Goal: Task Accomplishment & Management: Use online tool/utility

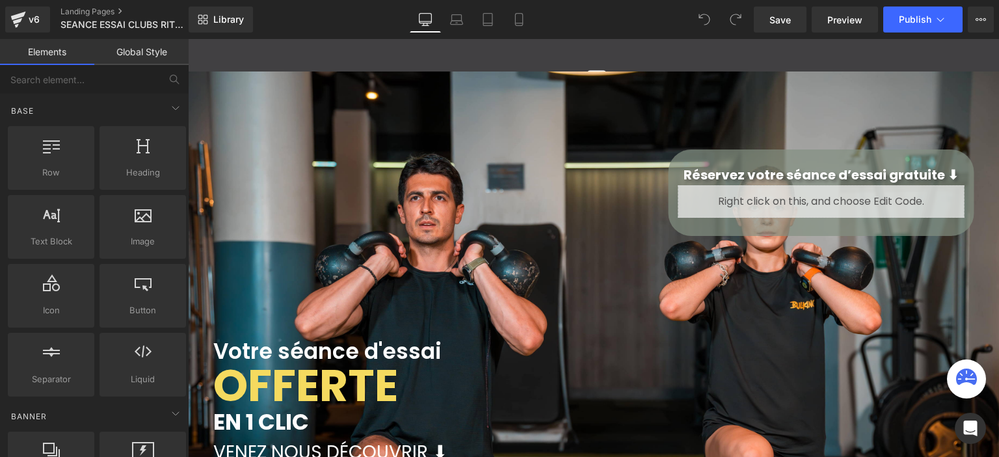
scroll to position [2875, 801]
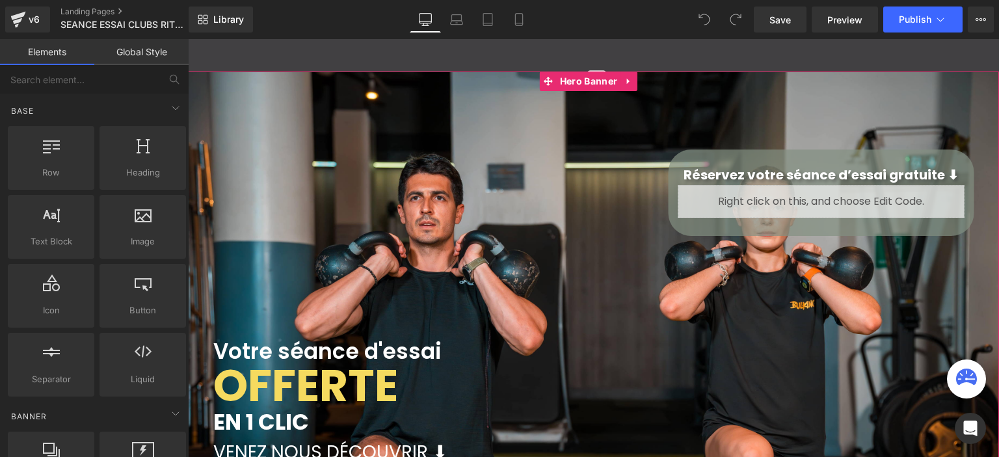
click at [979, 125] on div "Votre séance d'essai Heading OFFERTE Text Block EN 1 CLIC Text Block VENEZ NOUS…" at bounding box center [593, 342] width 811 height 541
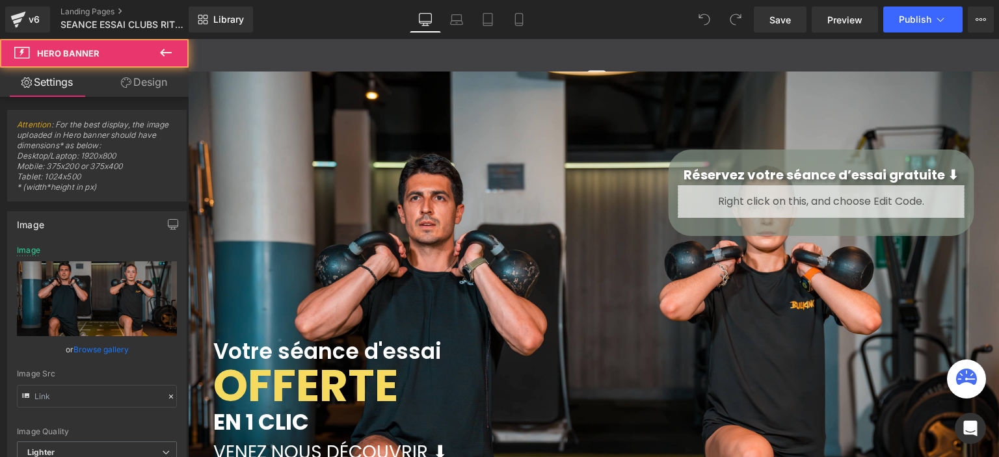
scroll to position [366, 0]
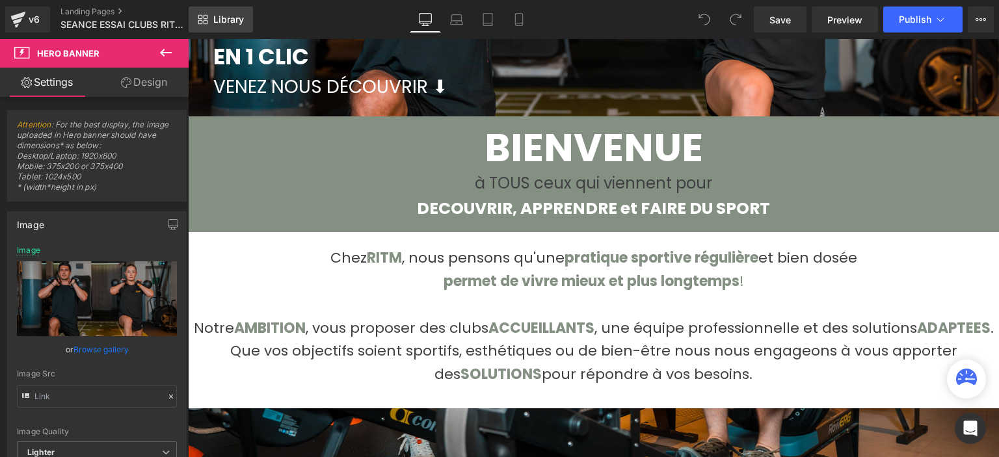
click at [237, 14] on span "Library" at bounding box center [228, 20] width 31 height 12
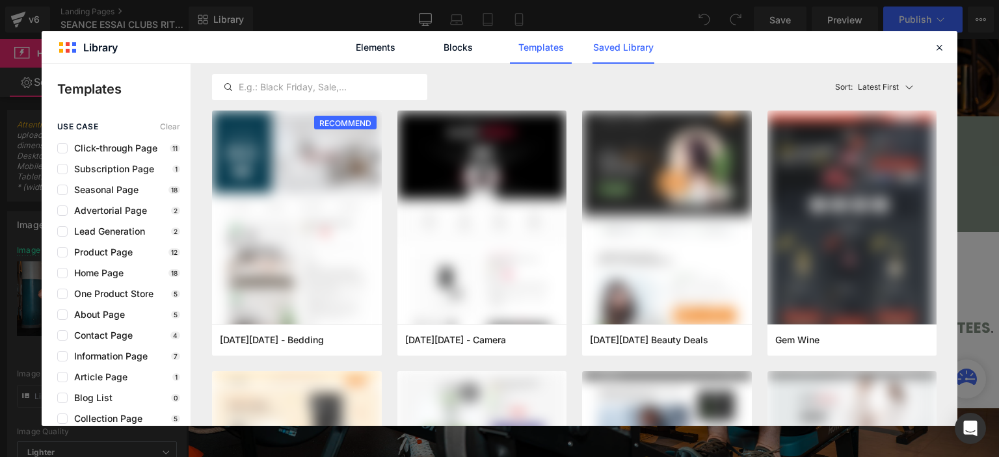
click at [0, 0] on link "Saved Library" at bounding box center [0, 0] width 0 height 0
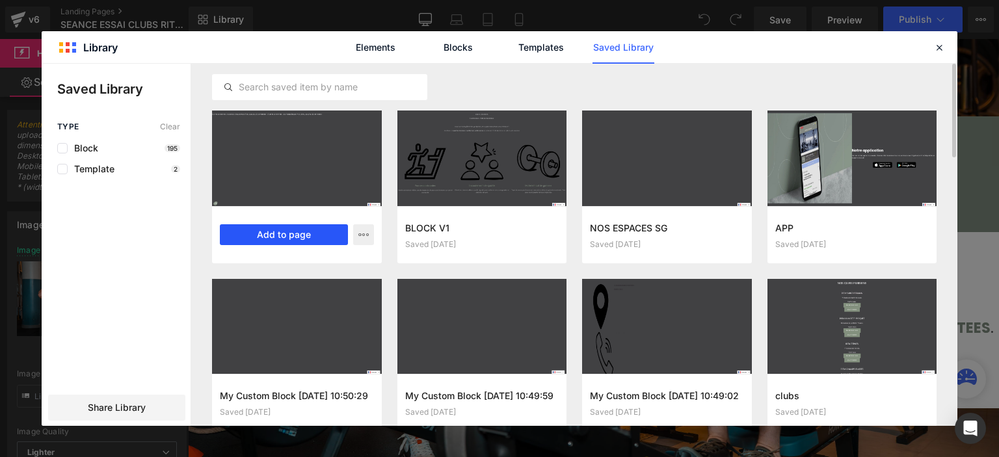
click at [256, 238] on button "Add to page" at bounding box center [284, 234] width 128 height 21
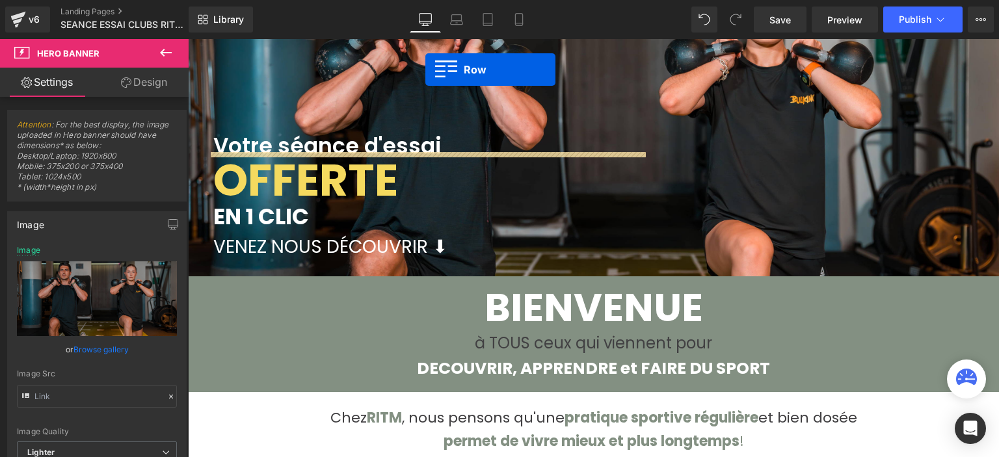
scroll to position [193, 0]
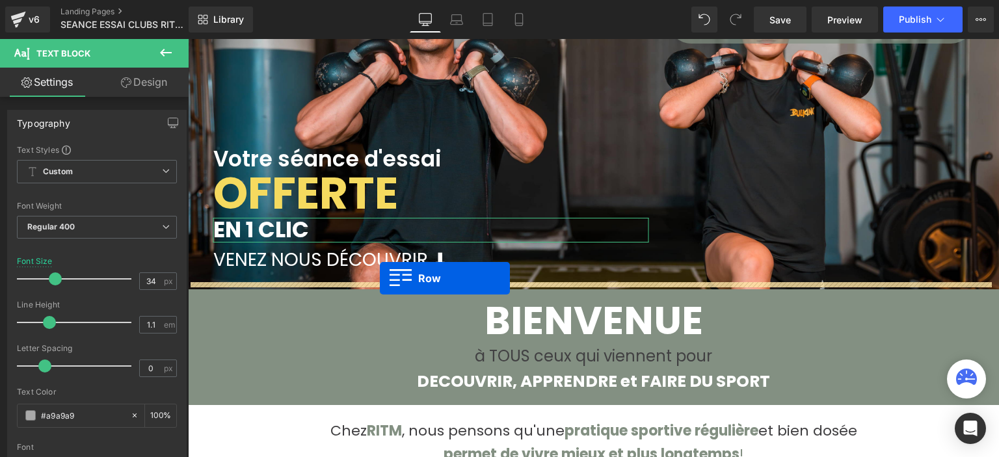
drag, startPoint x: 389, startPoint y: 254, endPoint x: 380, endPoint y: 278, distance: 26.3
click at [380, 278] on div "Votre séance d'essai Heading OFFERTE Text Block EN 1 CLIC Text Block VENEZ NOUS…" at bounding box center [593, 149] width 811 height 541
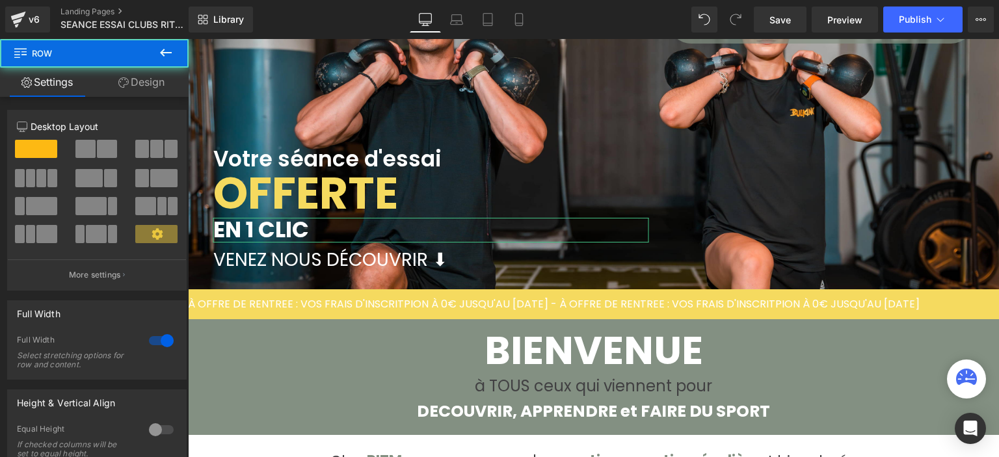
scroll to position [2905, 801]
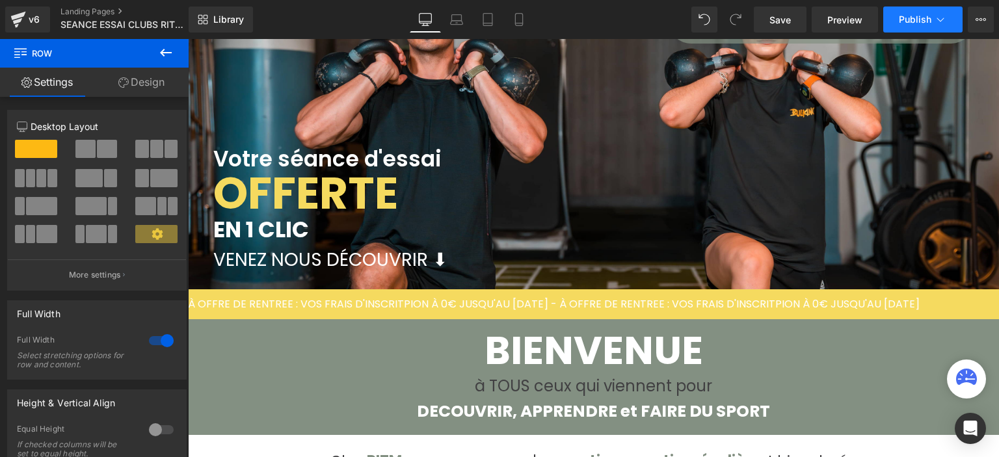
click at [902, 30] on button "Publish" at bounding box center [922, 20] width 79 height 26
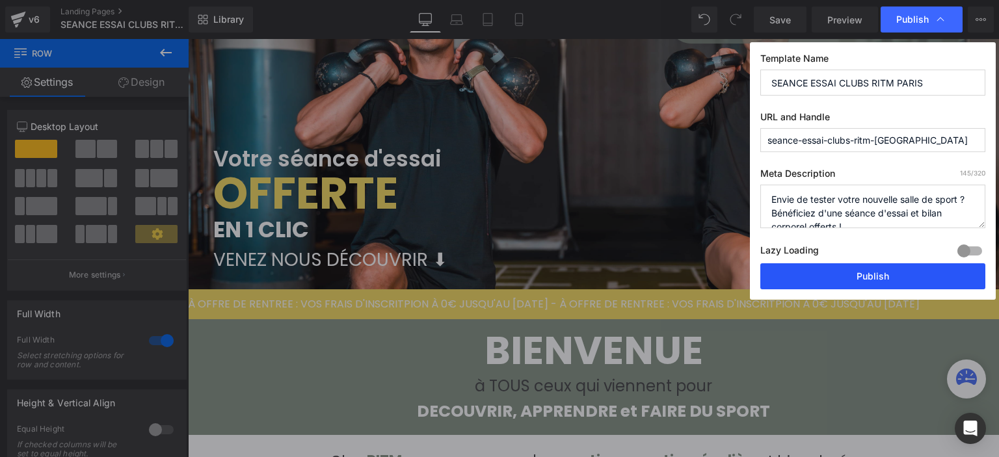
click at [855, 283] on button "Publish" at bounding box center [872, 276] width 225 height 26
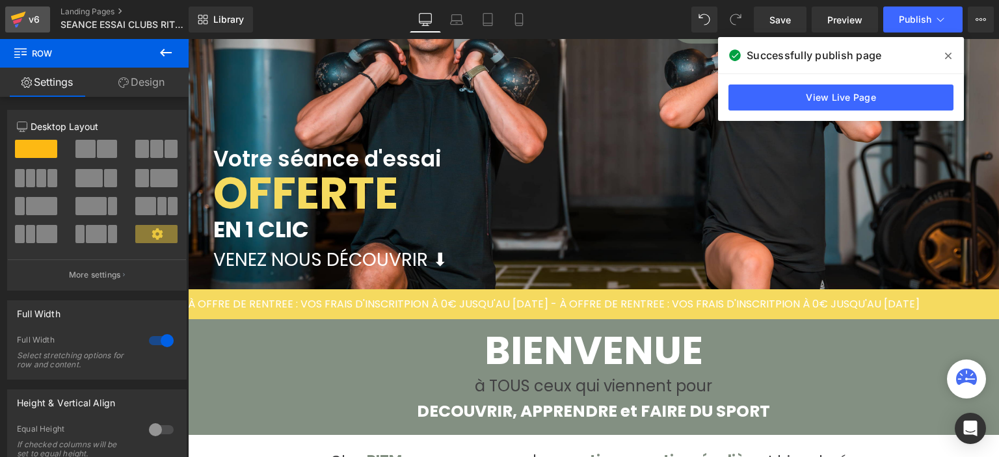
click at [35, 27] on div "v6" at bounding box center [34, 19] width 16 height 17
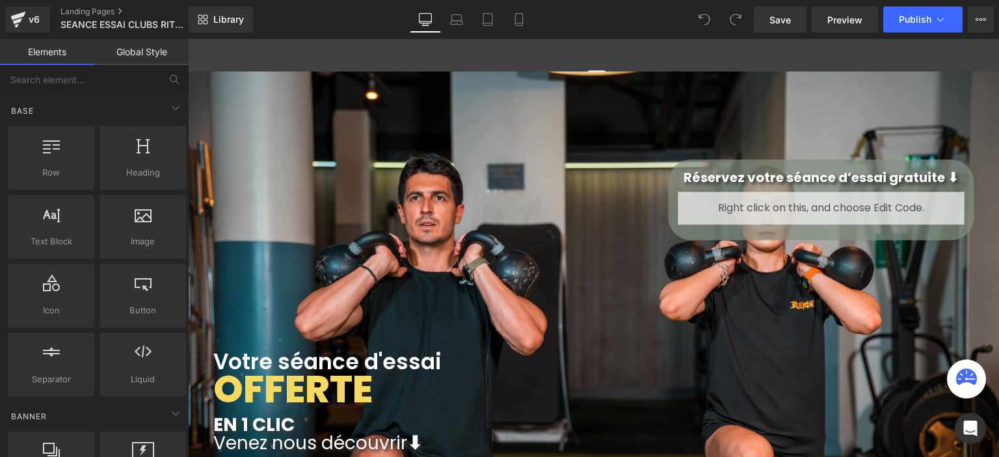
scroll to position [2609, 801]
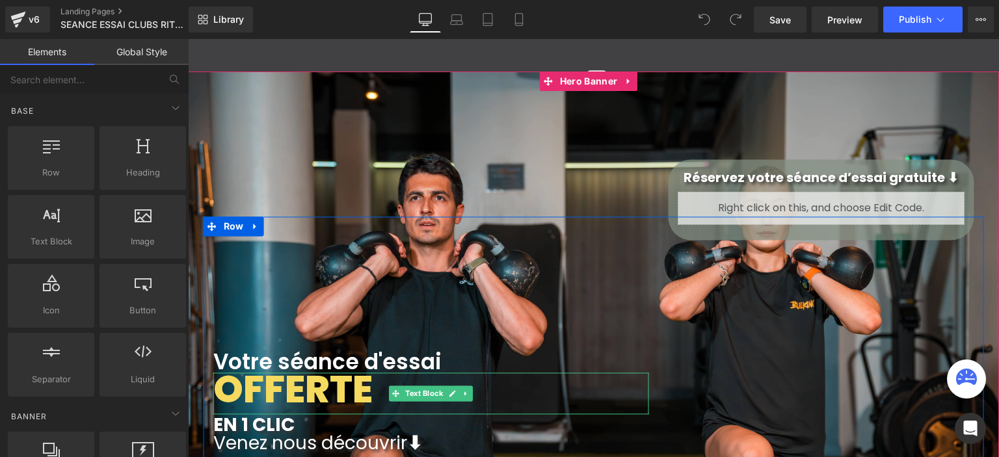
click at [329, 386] on span "OFFERTE" at bounding box center [292, 389] width 159 height 53
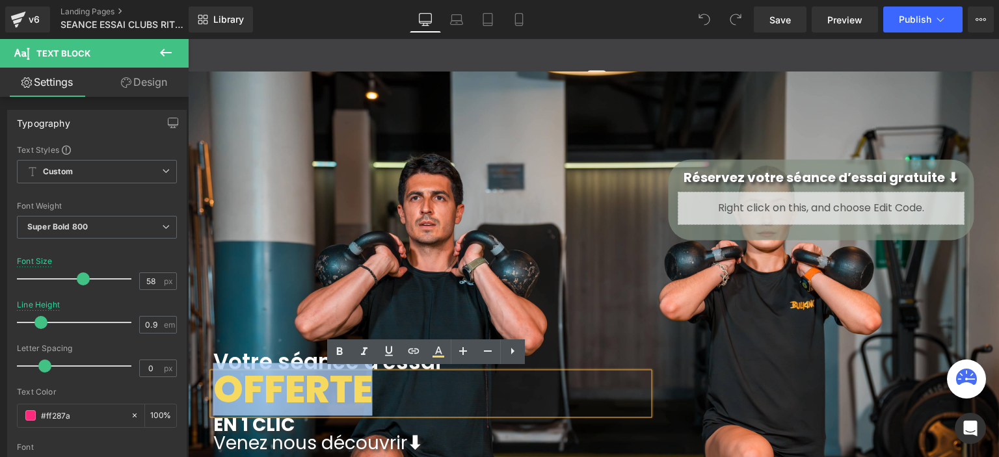
scroll to position [366, 0]
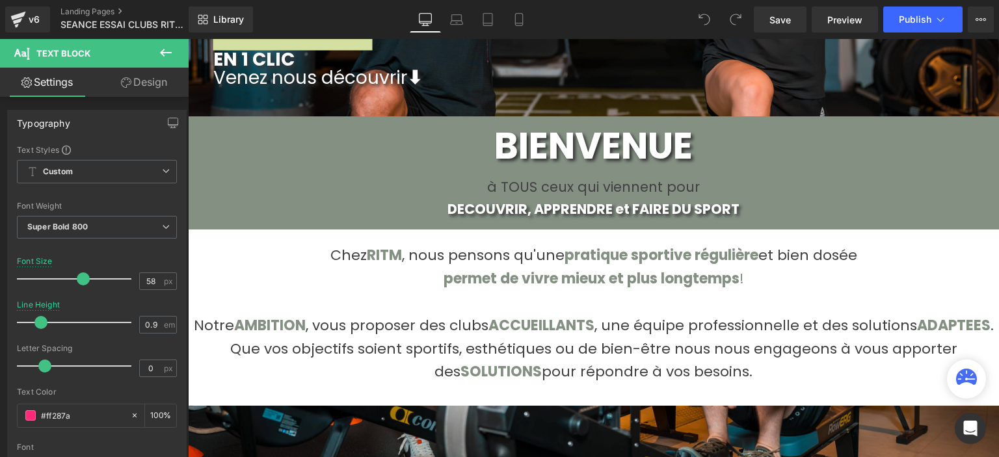
click at [174, 48] on button at bounding box center [166, 53] width 46 height 29
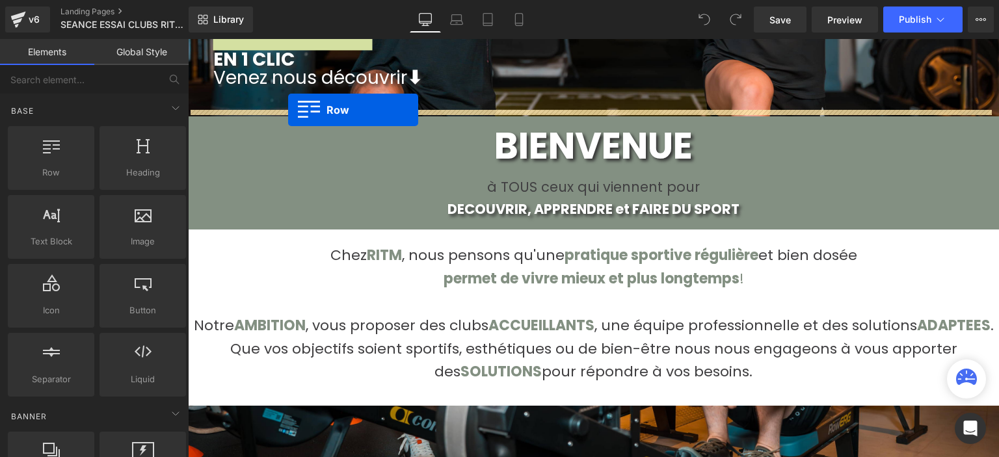
drag, startPoint x: 256, startPoint y: 195, endPoint x: 288, endPoint y: 110, distance: 91.0
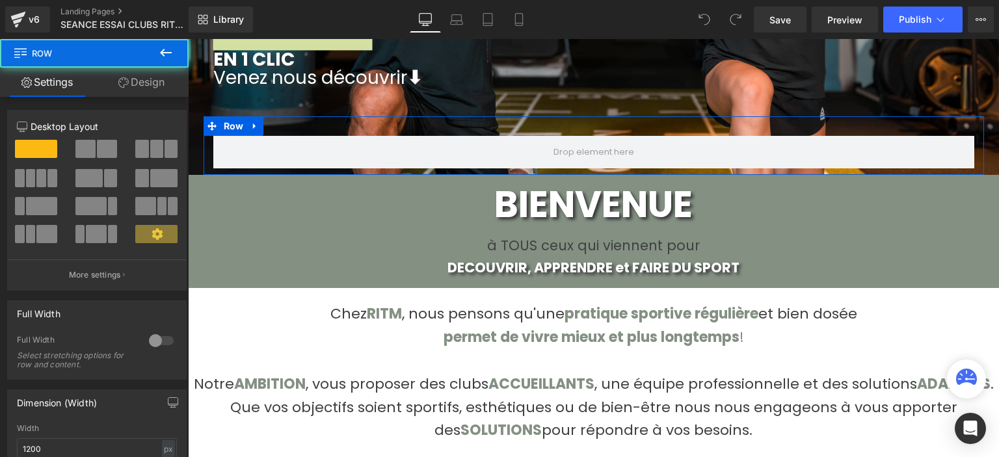
scroll to position [7, 7]
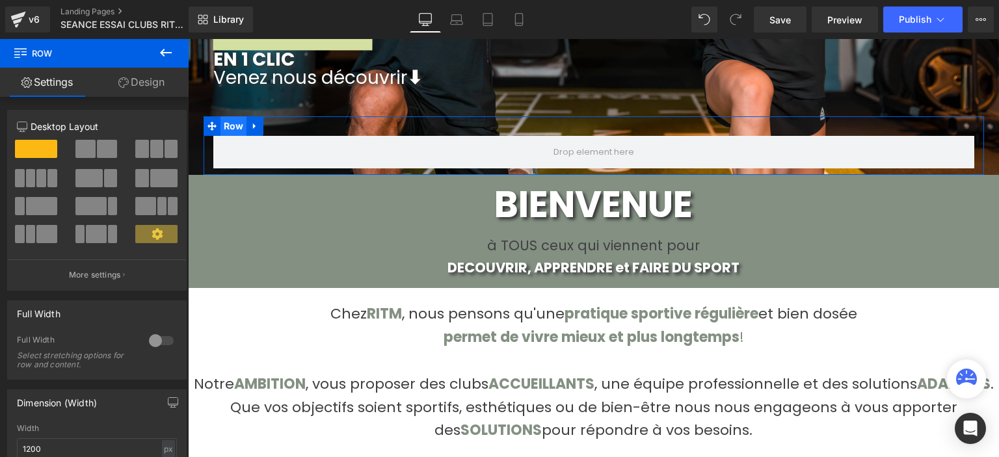
click at [229, 120] on span "Row" at bounding box center [234, 126] width 27 height 20
click at [154, 343] on div at bounding box center [161, 340] width 31 height 21
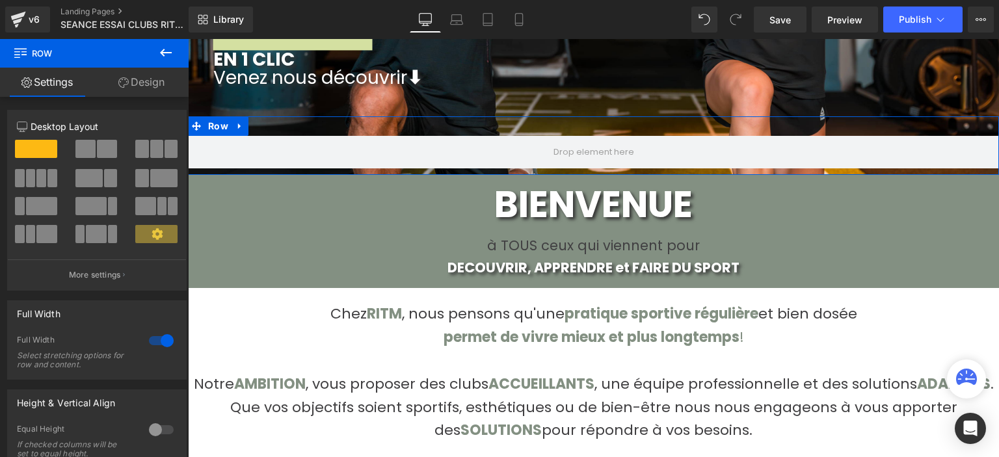
click at [141, 74] on link "Design" at bounding box center [141, 82] width 94 height 29
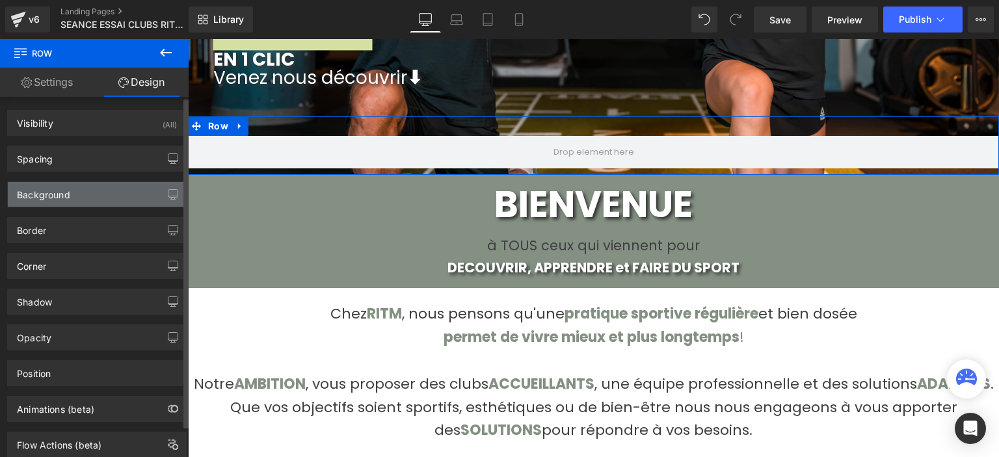
click at [103, 191] on div "Background" at bounding box center [97, 194] width 178 height 25
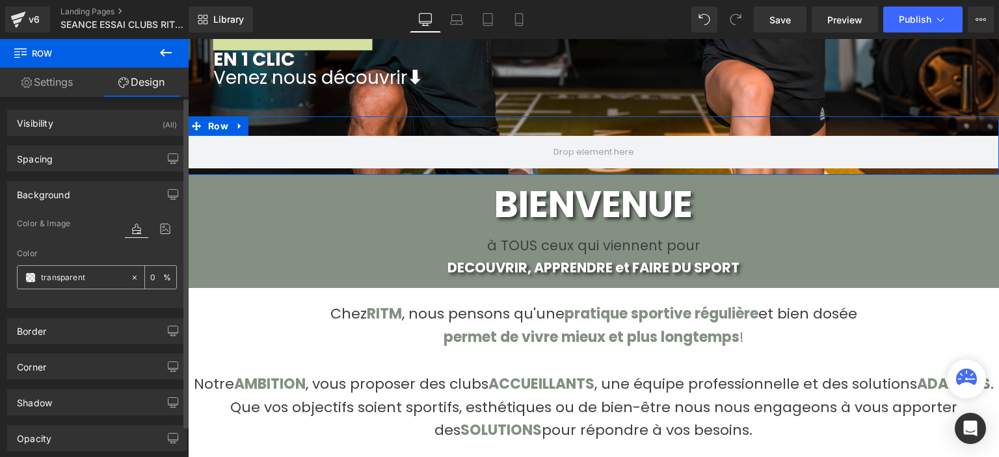
click at [100, 278] on input "transparent" at bounding box center [82, 278] width 83 height 14
type input "f5d"
type input "100"
type input "f5da"
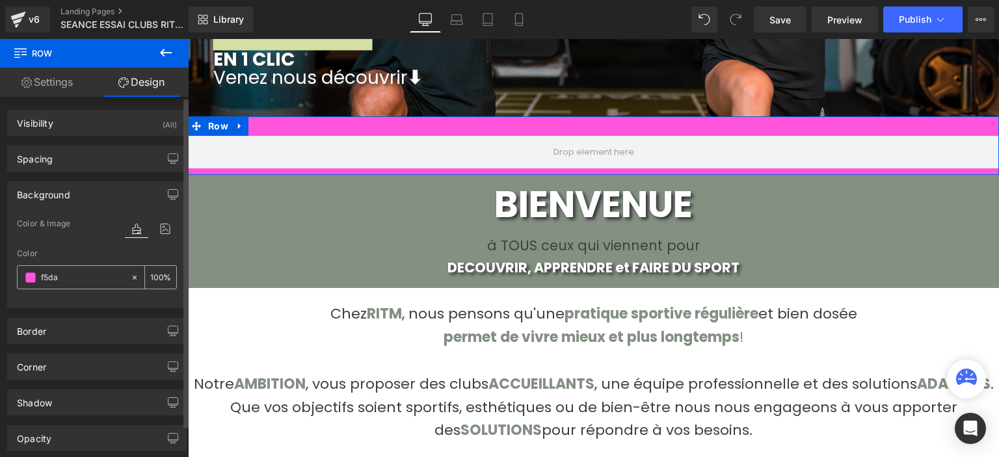
type input "67"
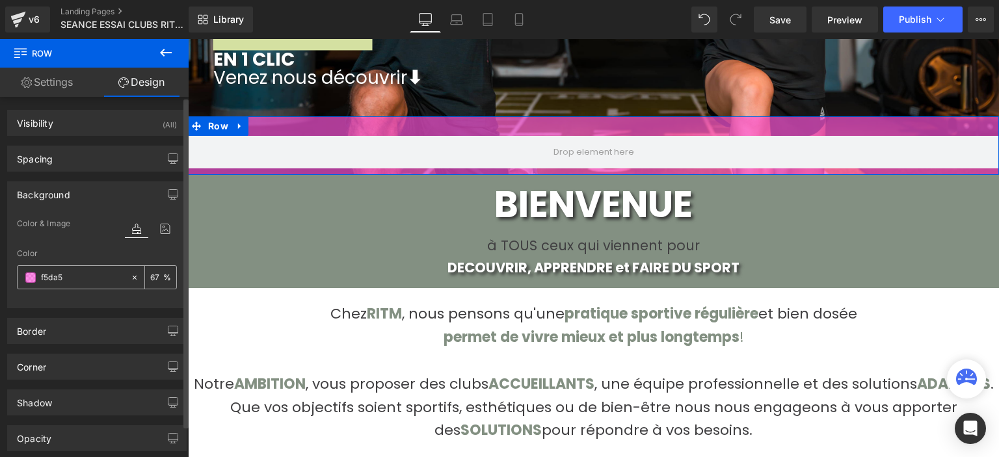
type input "f5da5f"
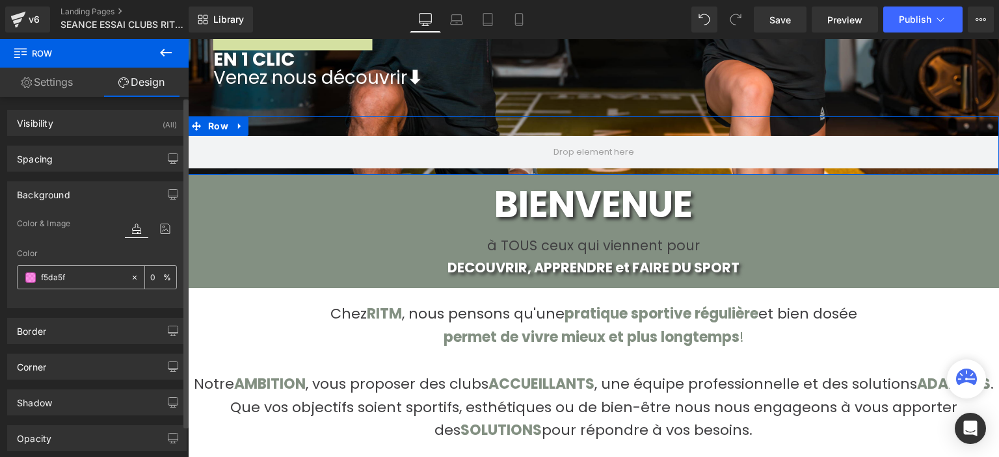
type input "100"
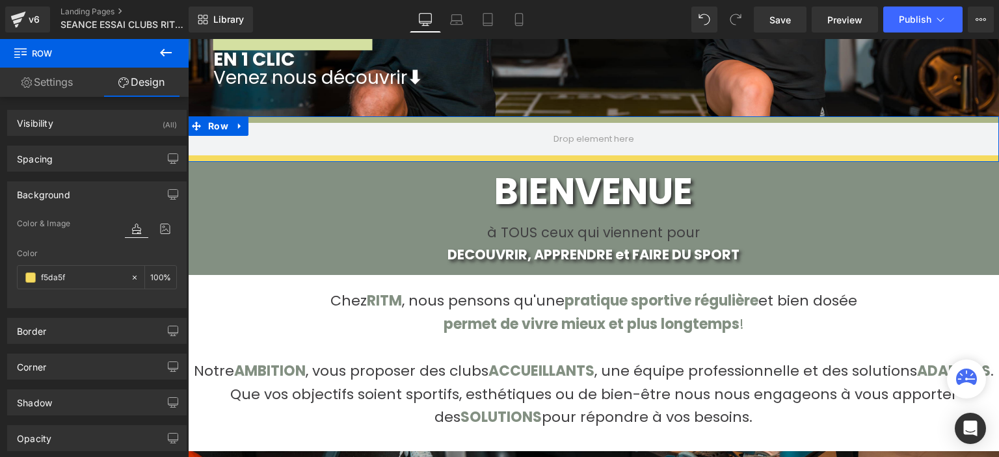
scroll to position [2654, 801]
drag, startPoint x: 267, startPoint y: 118, endPoint x: 268, endPoint y: 105, distance: 13.1
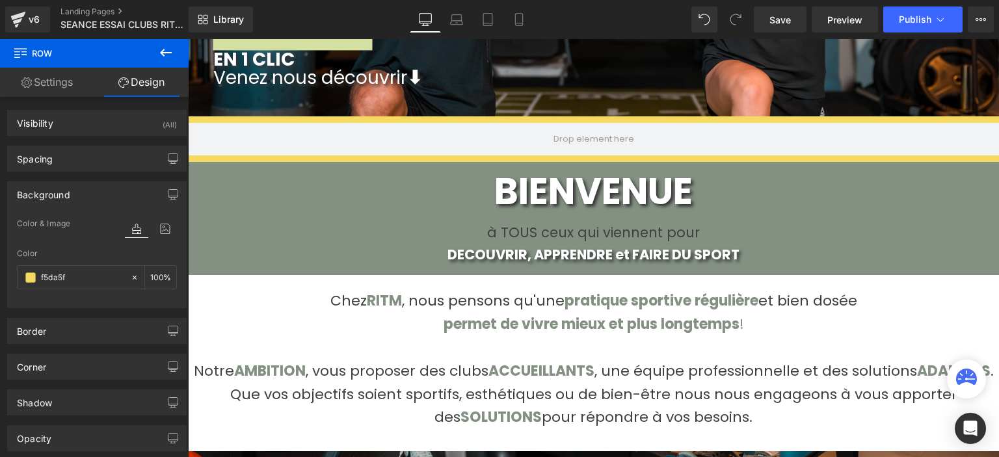
type input "#f5da5f"
click at [167, 53] on icon at bounding box center [166, 53] width 12 height 8
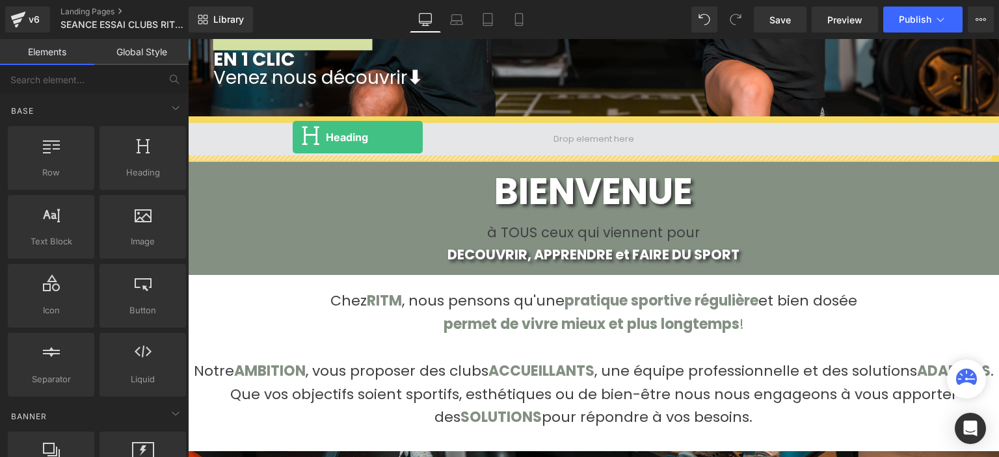
drag, startPoint x: 299, startPoint y: 212, endPoint x: 293, endPoint y: 137, distance: 75.0
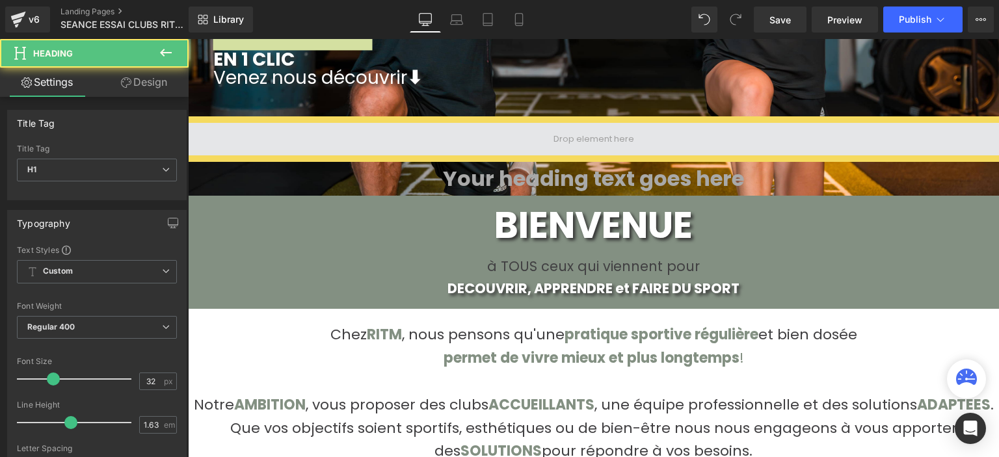
scroll to position [2688, 801]
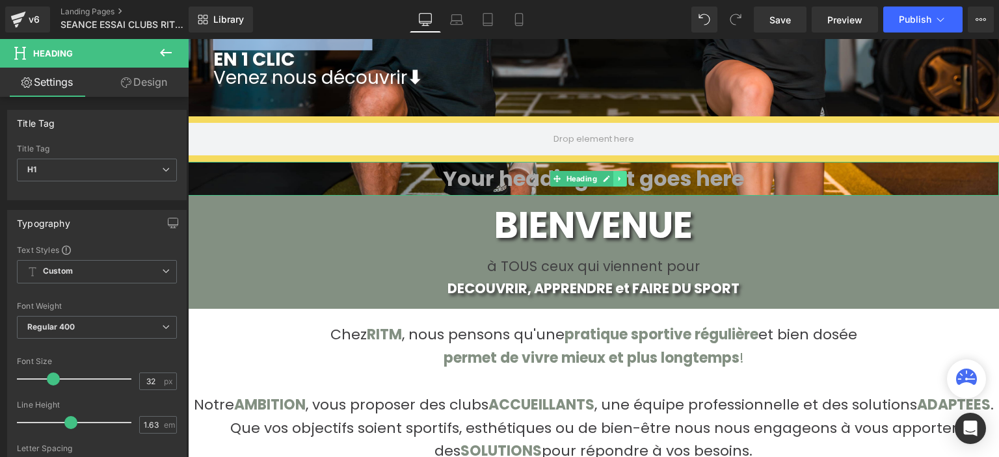
click at [617, 176] on link at bounding box center [620, 179] width 14 height 16
click at [625, 176] on link at bounding box center [627, 179] width 14 height 16
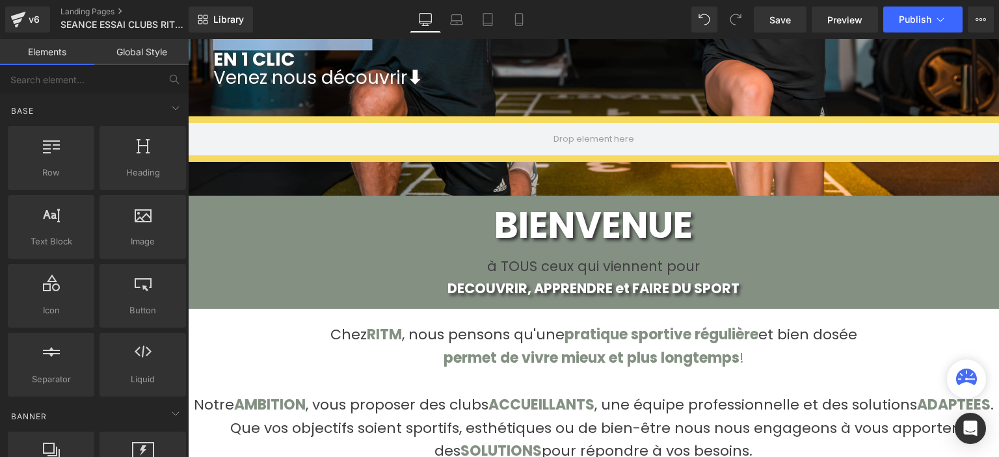
scroll to position [2654, 801]
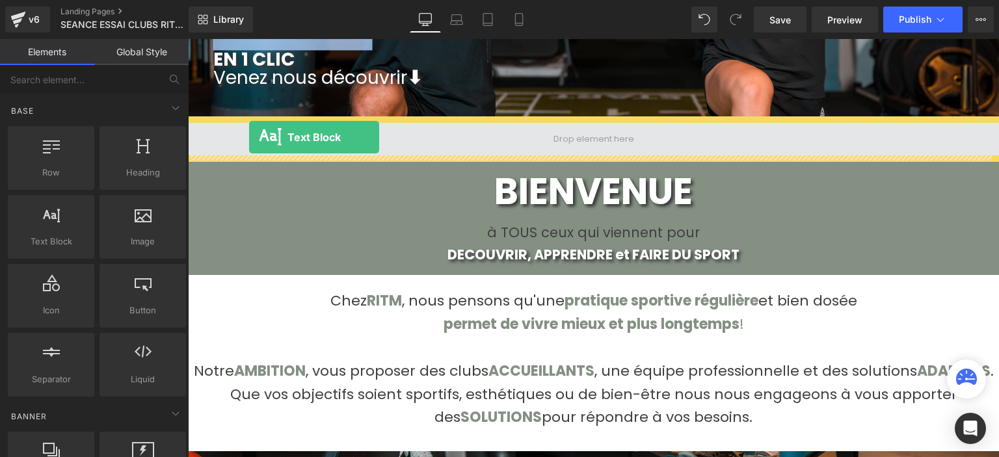
drag, startPoint x: 191, startPoint y: 187, endPoint x: 248, endPoint y: 135, distance: 76.4
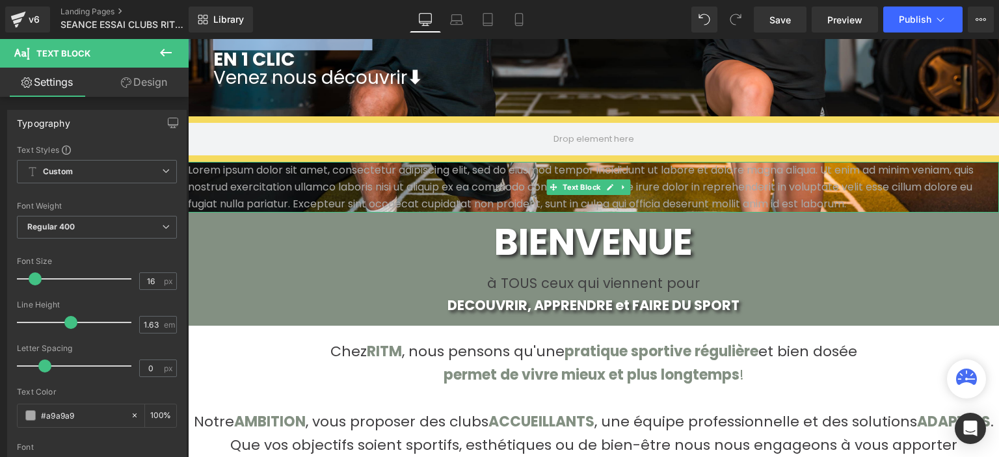
scroll to position [2687, 801]
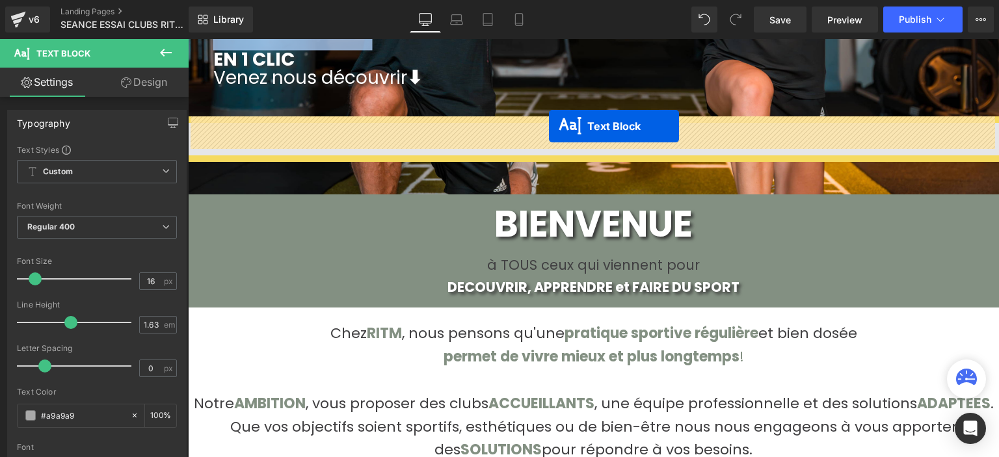
drag, startPoint x: 550, startPoint y: 180, endPoint x: 548, endPoint y: 126, distance: 54.0
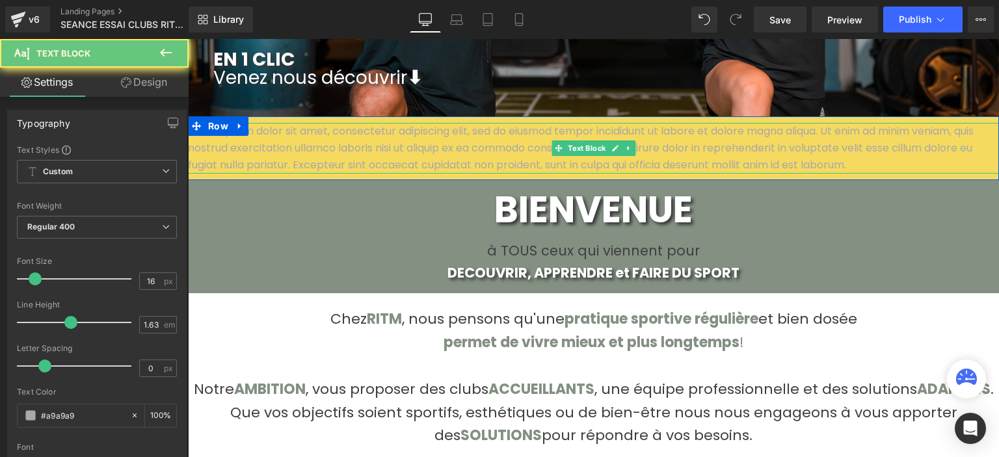
click at [548, 126] on p "Lorem ipsum dolor sit amet, consectetur adipiscing elit, sed do eiusmod tempor …" at bounding box center [593, 148] width 811 height 51
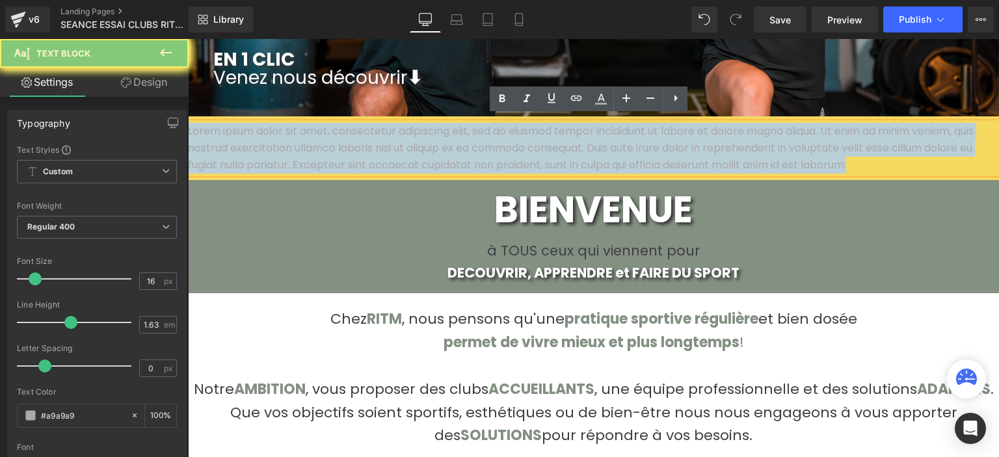
click at [548, 126] on p "Lorem ipsum dolor sit amet, consectetur adipiscing elit, sed do eiusmod tempor …" at bounding box center [593, 148] width 811 height 51
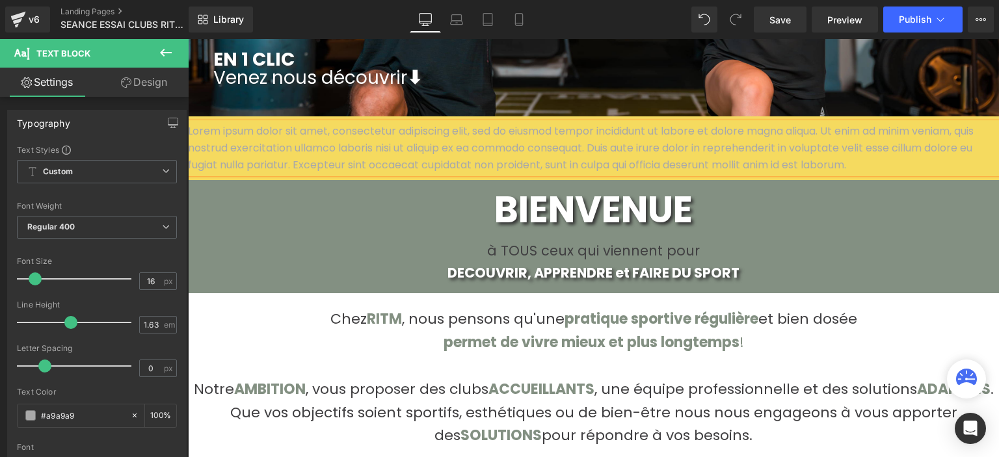
scroll to position [2639, 801]
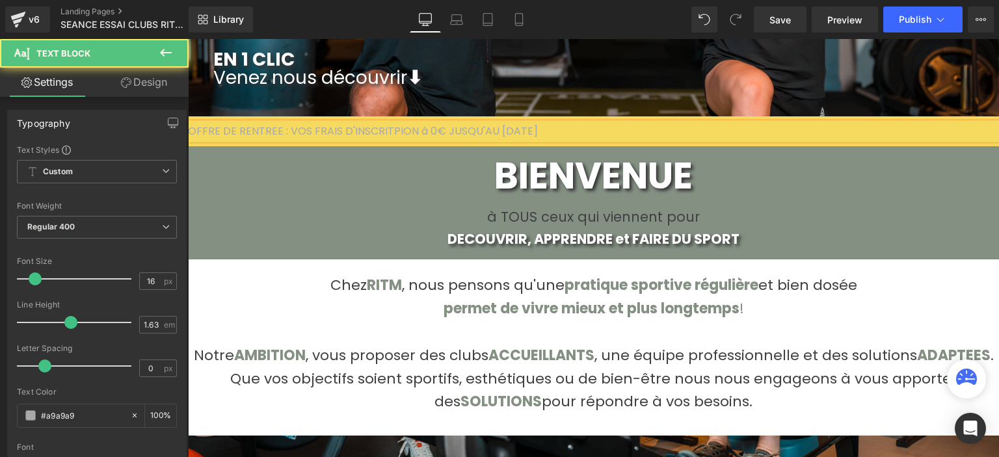
click at [414, 123] on p "OFFRE DE RENTREE : VOS FRAIS D'INSCRITPION à 0€ JUSQU'AU [DATE]" at bounding box center [593, 131] width 811 height 17
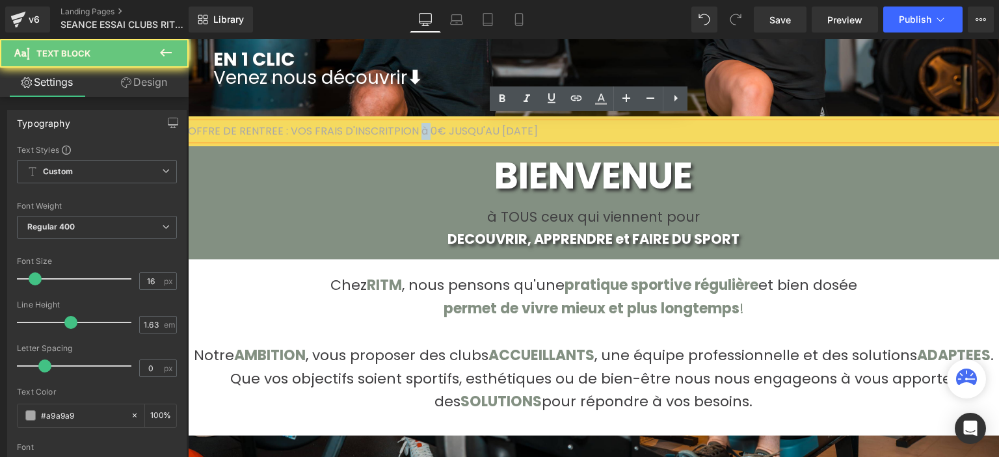
click at [410, 123] on p "OFFRE DE RENTREE : VOS FRAIS D'INSCRITPION à 0€ JUSQU'AU [DATE]" at bounding box center [593, 131] width 811 height 17
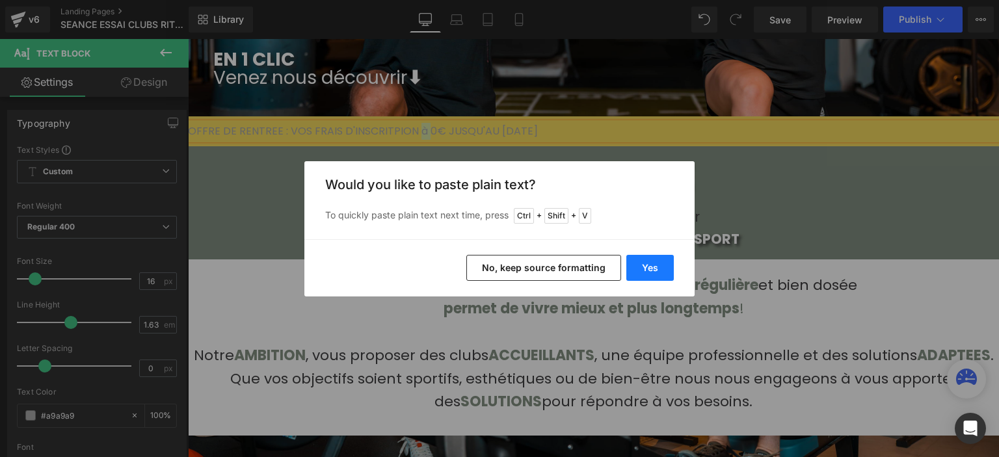
click at [636, 271] on button "Yes" at bounding box center [649, 268] width 47 height 26
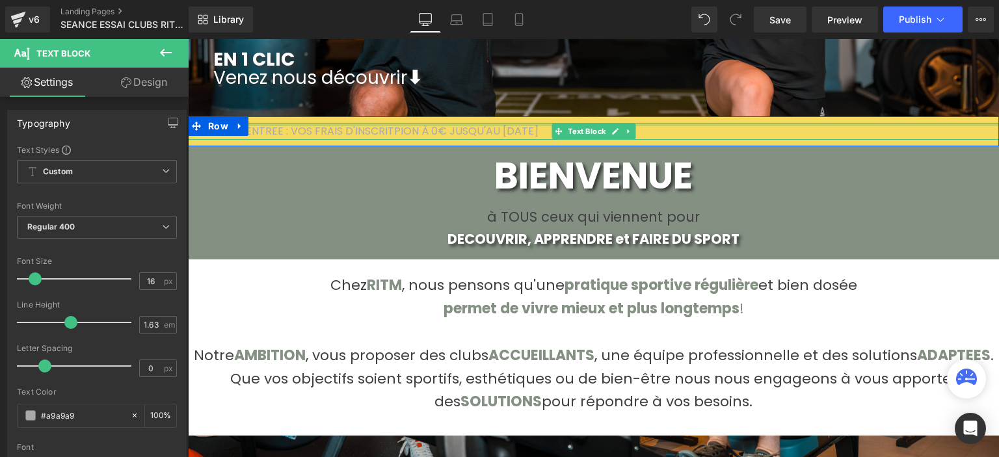
click at [446, 123] on div at bounding box center [593, 124] width 811 height 3
click at [446, 123] on p "OFFRE DE RENTREE : VOS FRAIS D'INSCRITPION À 0€ JUSQU'AU [DATE]" at bounding box center [593, 131] width 811 height 17
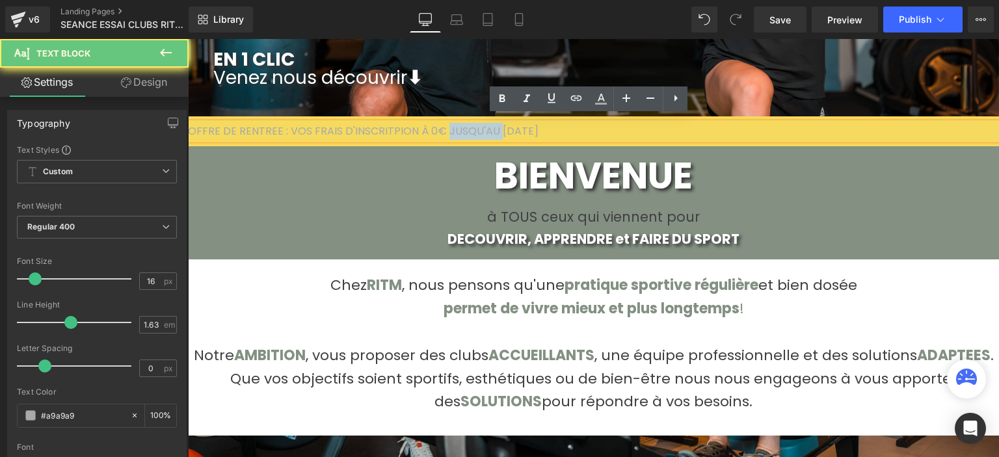
click at [446, 123] on p "OFFRE DE RENTREE : VOS FRAIS D'INSCRITPION À 0€ JUSQU'AU [DATE]" at bounding box center [593, 131] width 811 height 17
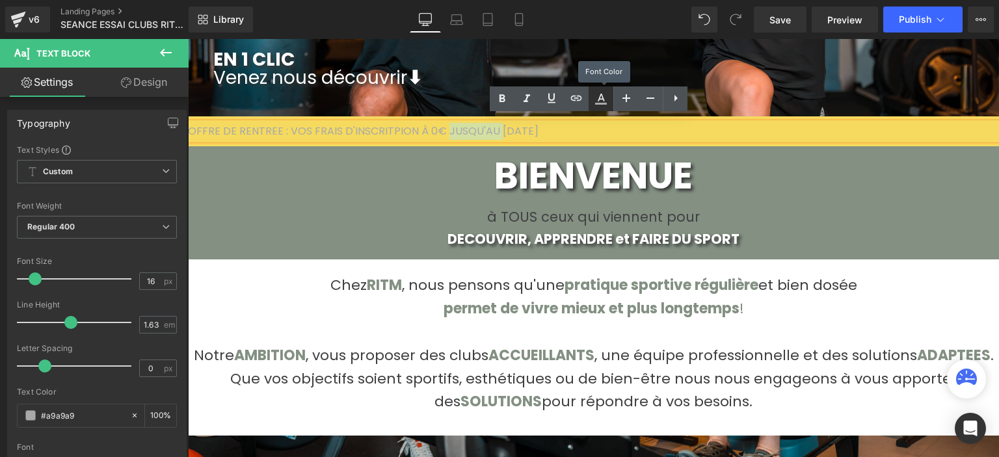
click at [596, 102] on icon at bounding box center [601, 99] width 16 height 16
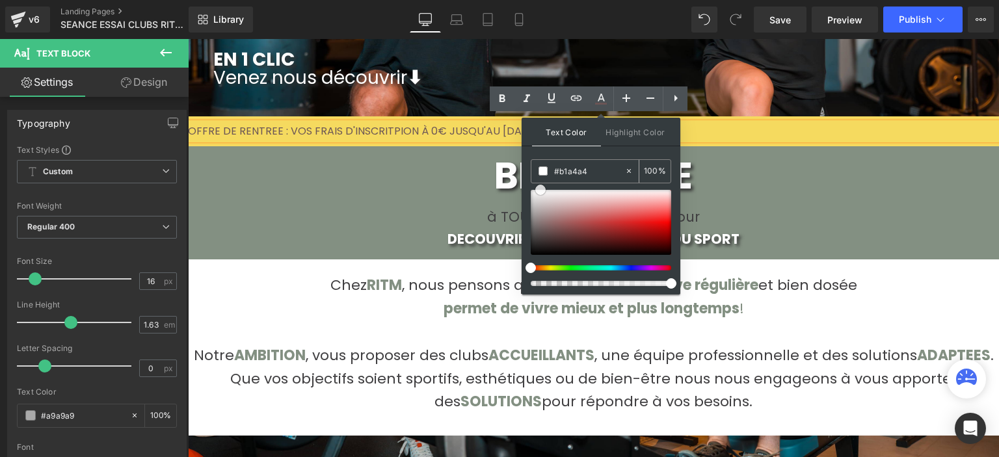
type input "#ffffff"
drag, startPoint x: 546, startPoint y: 230, endPoint x: 539, endPoint y: 163, distance: 66.7
click at [539, 163] on div "#ffffff 100 %" at bounding box center [601, 226] width 141 height 135
click at [507, 100] on icon at bounding box center [502, 99] width 16 height 16
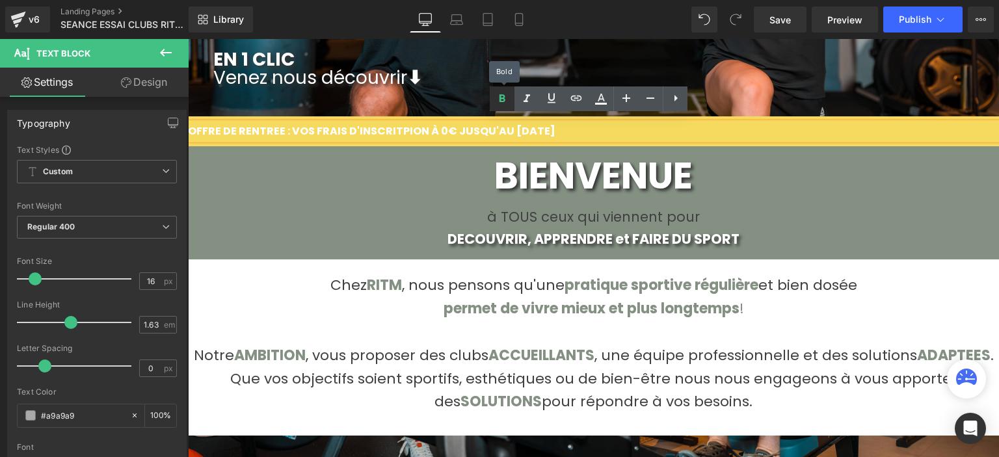
click at [507, 100] on icon at bounding box center [502, 99] width 16 height 16
click at [507, 101] on icon at bounding box center [502, 99] width 16 height 16
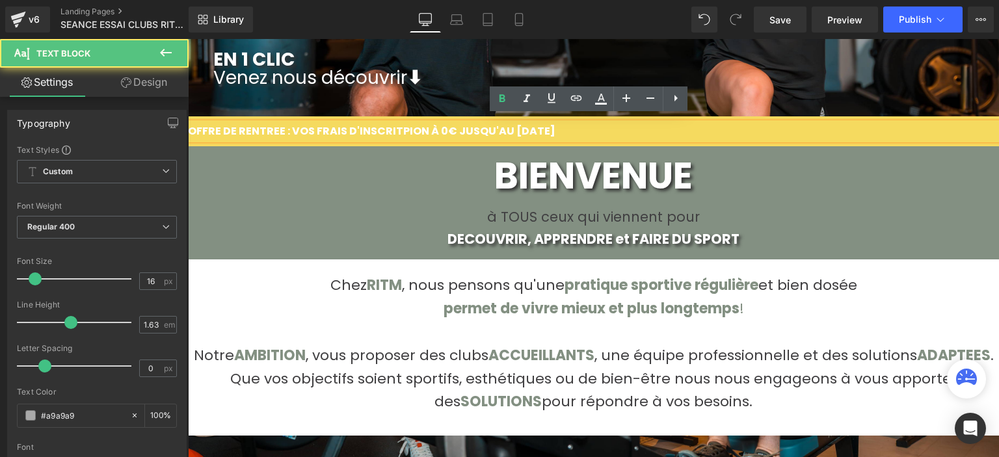
click at [509, 128] on span "OFFRE DE RENTREE : VOS FRAIS D'INSCRITPION À 0€ JUSQU'AU [DATE]" at bounding box center [372, 131] width 368 height 15
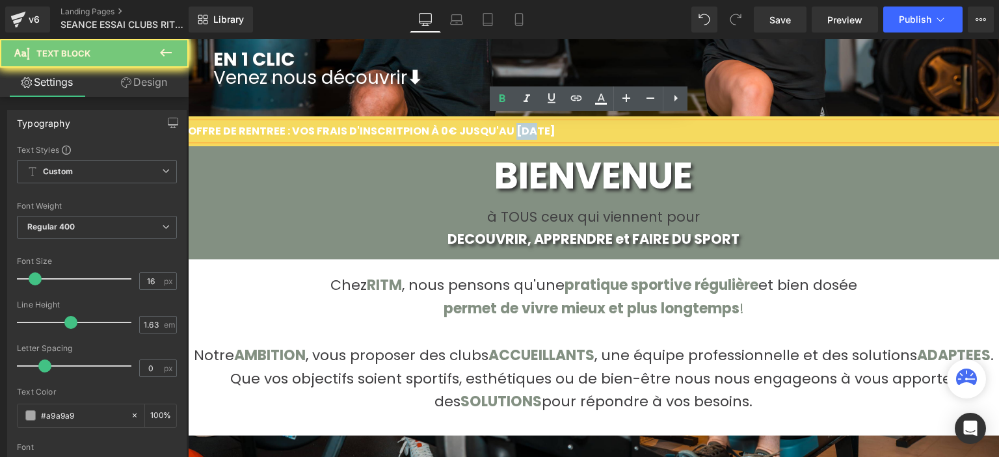
click at [509, 128] on span "OFFRE DE RENTREE : VOS FRAIS D'INSCRITPION À 0€ JUSQU'AU [DATE]" at bounding box center [372, 131] width 368 height 15
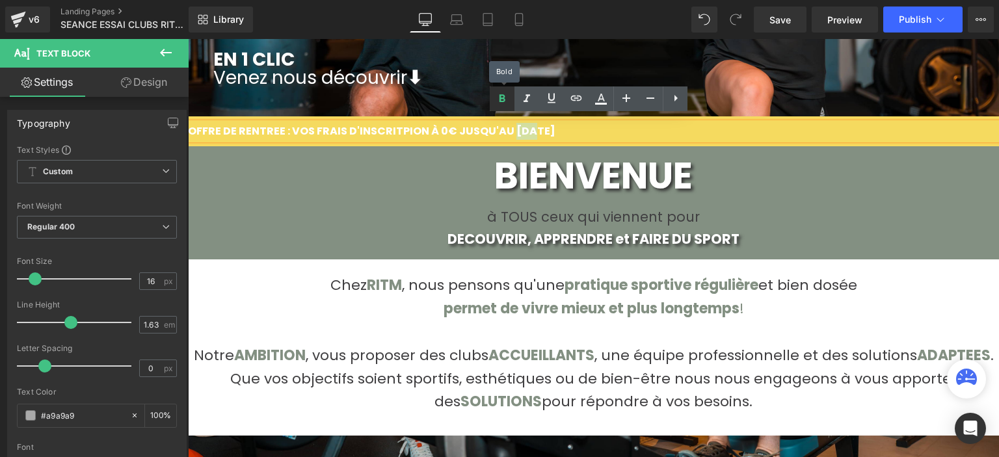
click at [502, 105] on icon at bounding box center [502, 99] width 16 height 16
click at [569, 128] on p "OFFRE DE RENTREE : VOS FRAIS D'INSCRITPION À 0€ JUSQU'AU [DATE]" at bounding box center [593, 131] width 811 height 17
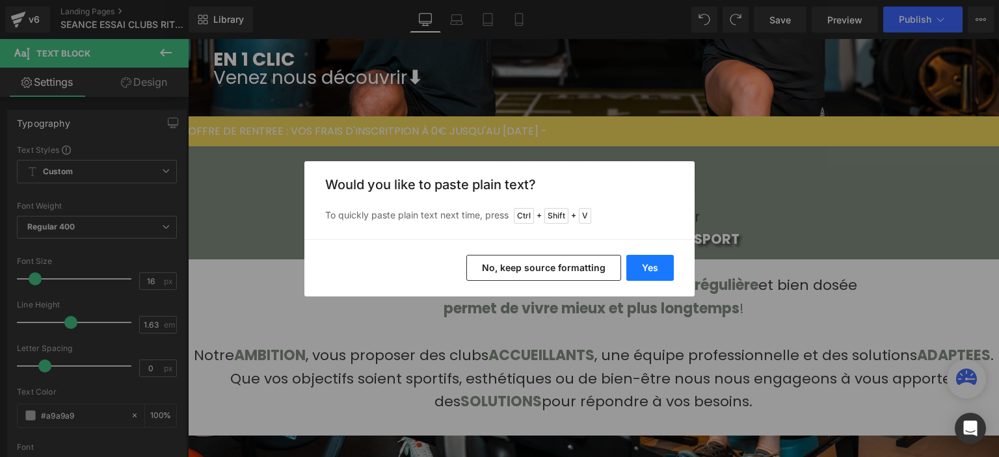
click at [656, 273] on button "Yes" at bounding box center [649, 268] width 47 height 26
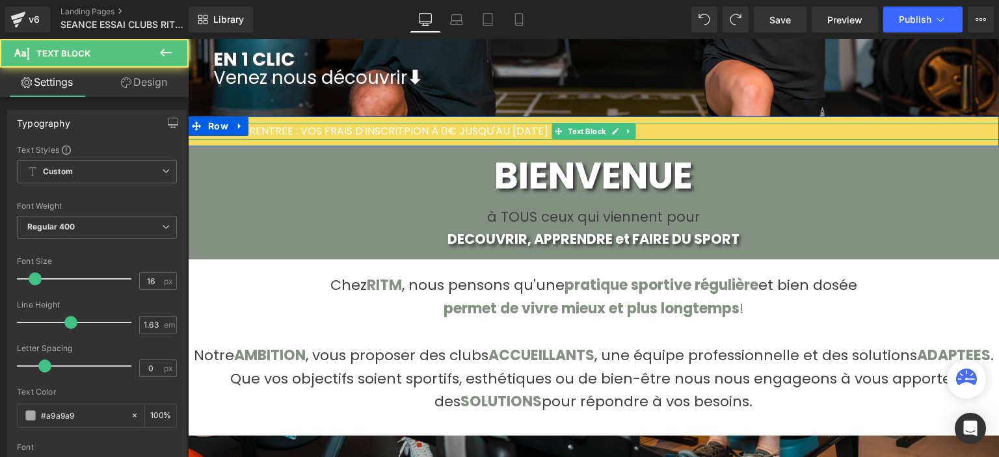
click at [513, 124] on span "À OFFRE DE RENTREE : VOS FRAIS D'INSCRITPION À 0€ JUSQU'AU [DATE] -" at bounding box center [372, 131] width 369 height 15
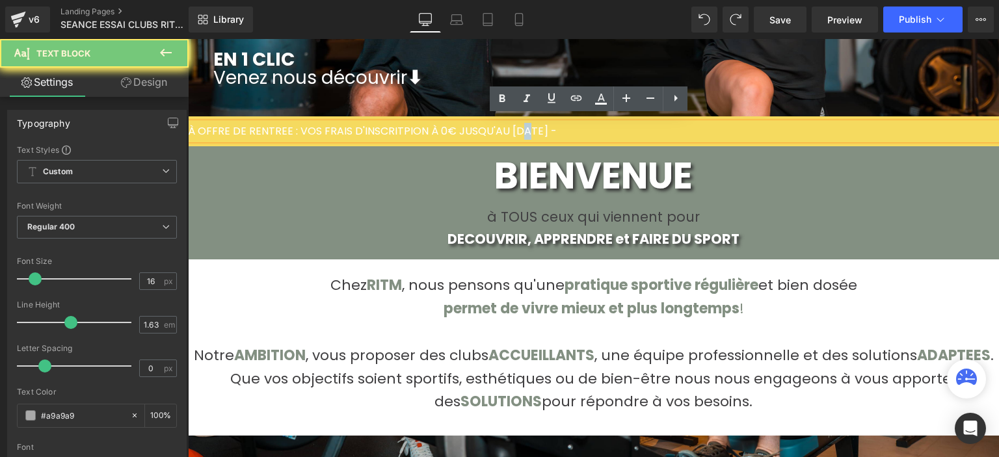
click at [513, 124] on span "À OFFRE DE RENTREE : VOS FRAIS D'INSCRITPION À 0€ JUSQU'AU [DATE] -" at bounding box center [372, 131] width 369 height 15
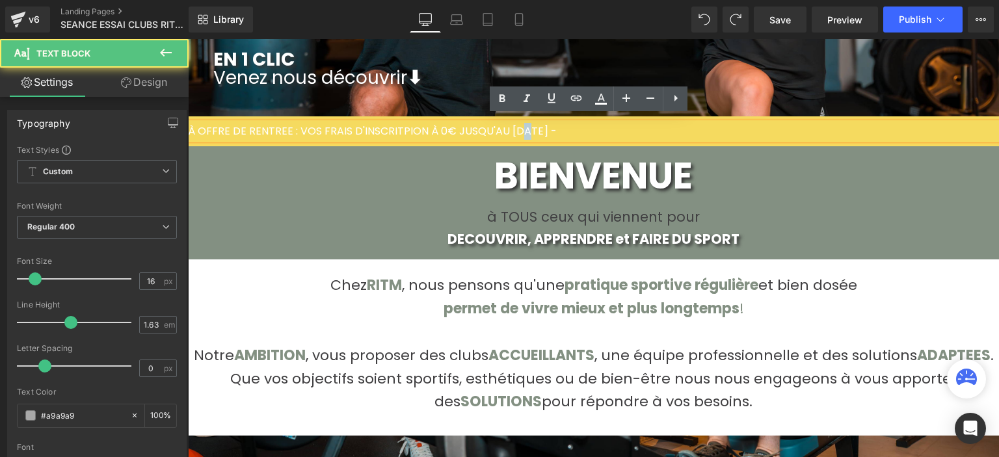
click at [513, 124] on span "À OFFRE DE RENTREE : VOS FRAIS D'INSCRITPION À 0€ JUSQU'AU [DATE] -" at bounding box center [372, 131] width 369 height 15
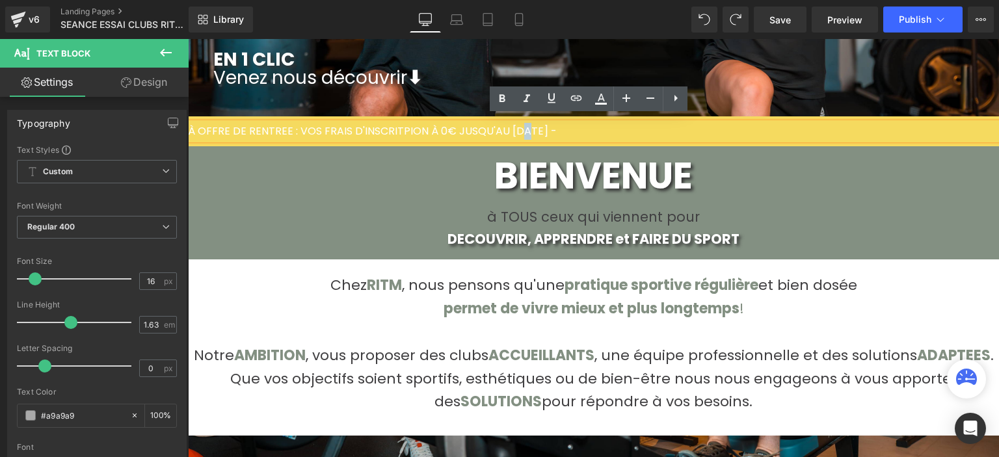
copy span "À OFFRE DE RENTREE : VOS FRAIS D'INSCRITPION À 0€ JUSQU'AU [DATE] -"
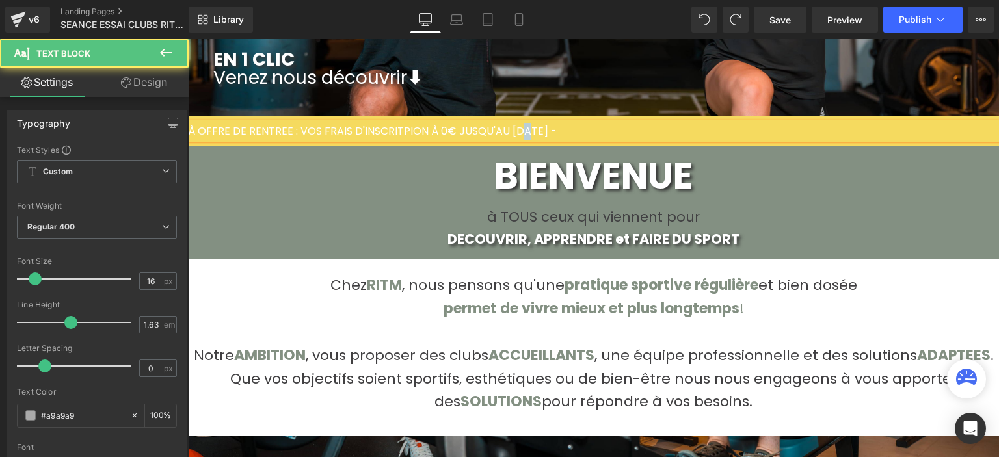
click at [592, 131] on p "À OFFRE DE RENTREE : VOS FRAIS D'INSCRITPION À 0€ JUSQU'AU [DATE] -" at bounding box center [593, 131] width 811 height 17
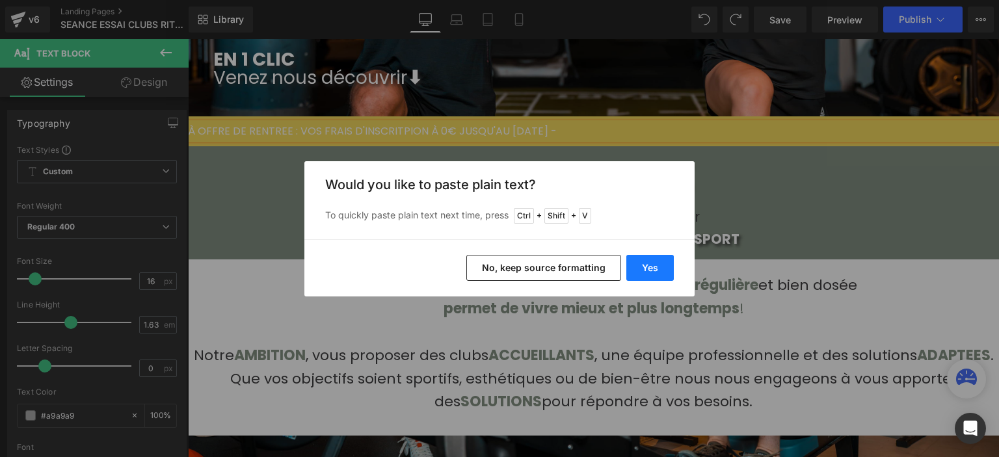
click at [651, 262] on button "Yes" at bounding box center [649, 268] width 47 height 26
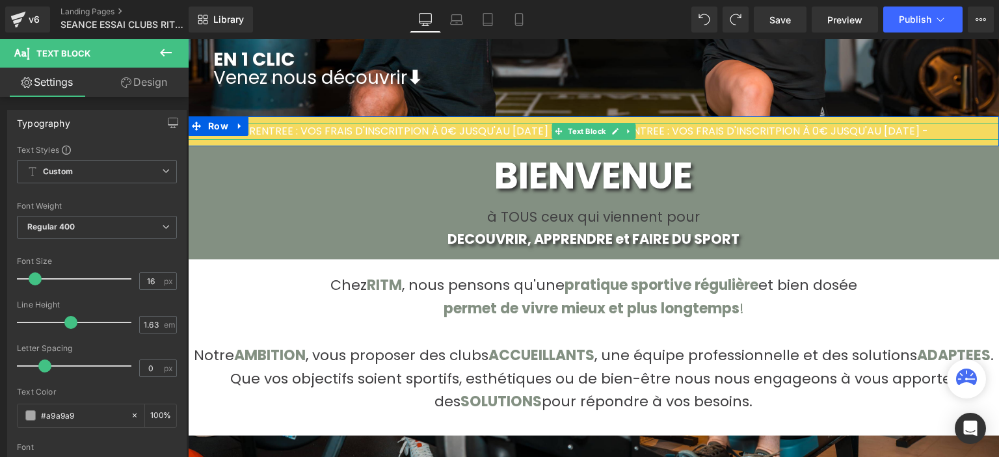
click at [928, 127] on span "À OFFRE DE RENTREE : VOS FRAIS D'INSCRITPION À 0€ JUSQU'AU [DATE] - À OFFRE DE …" at bounding box center [558, 131] width 740 height 15
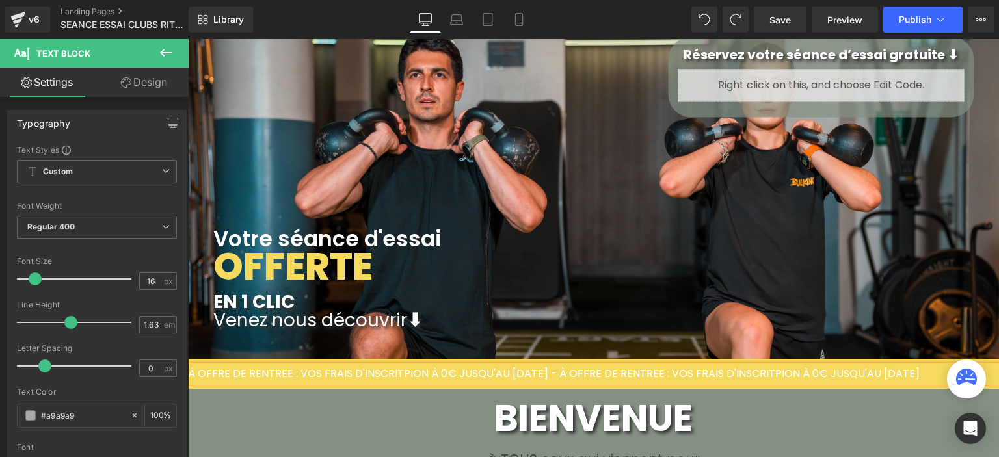
scroll to position [415, 0]
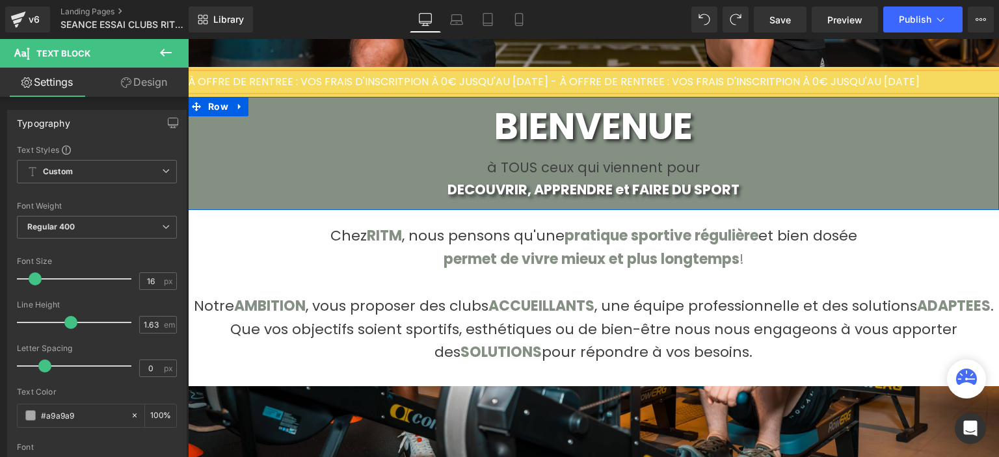
click at [356, 145] on p "BIENVENUE" at bounding box center [593, 126] width 811 height 59
click at [256, 24] on div "Library Desktop Desktop Laptop Tablet Mobile Save Preview Publish Scheduled Vie…" at bounding box center [594, 20] width 811 height 26
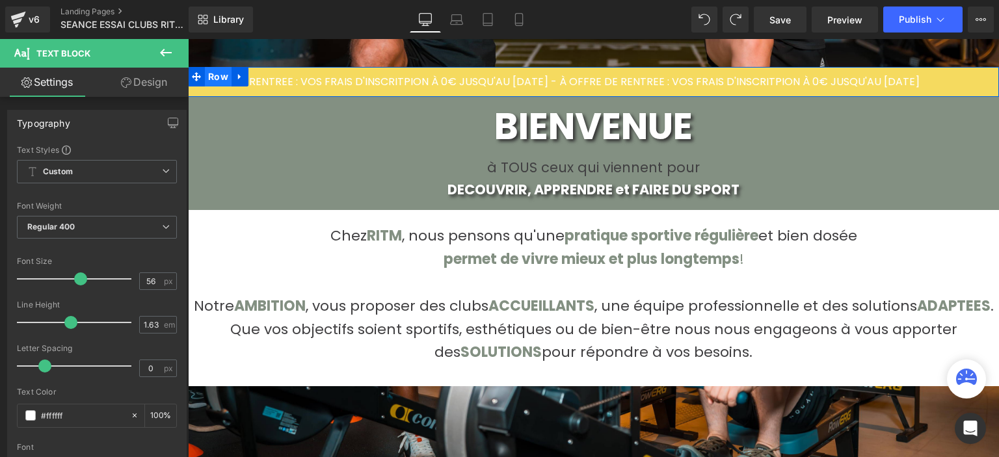
click at [218, 67] on span "Row" at bounding box center [218, 77] width 27 height 20
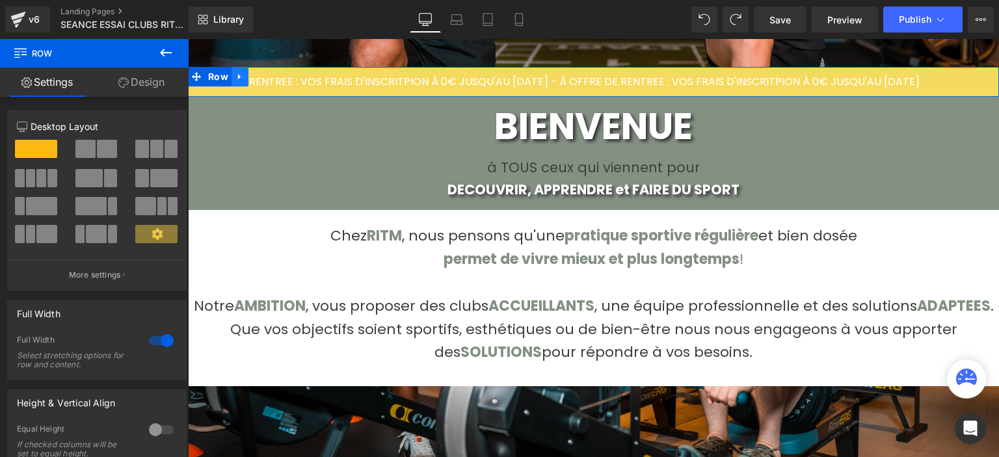
click at [235, 74] on icon at bounding box center [239, 77] width 9 height 10
click at [236, 73] on icon at bounding box center [239, 77] width 9 height 10
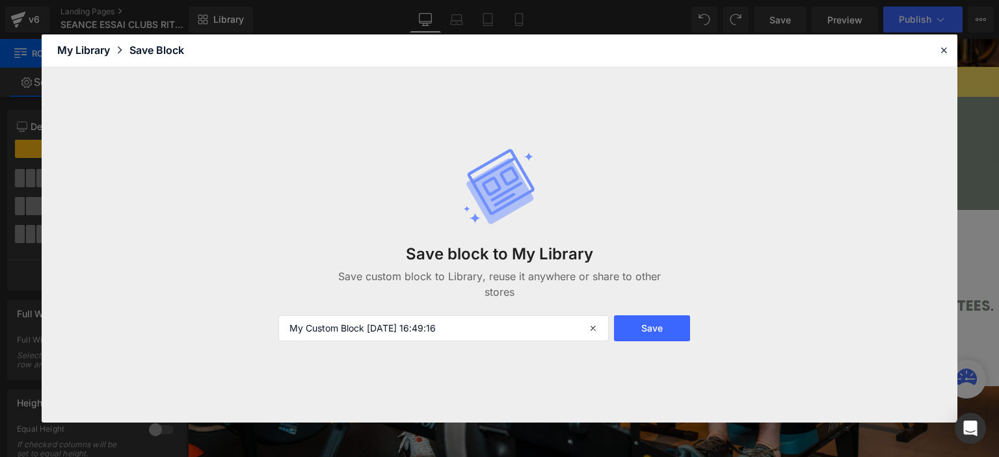
click at [236, 73] on div "Save block to My Library Save custom block to Library, reuse it anywhere or sha…" at bounding box center [500, 245] width 916 height 356
click at [338, 321] on input "My Custom Block [DATE] 16:49:16" at bounding box center [443, 329] width 330 height 26
type input "bandeau offre"
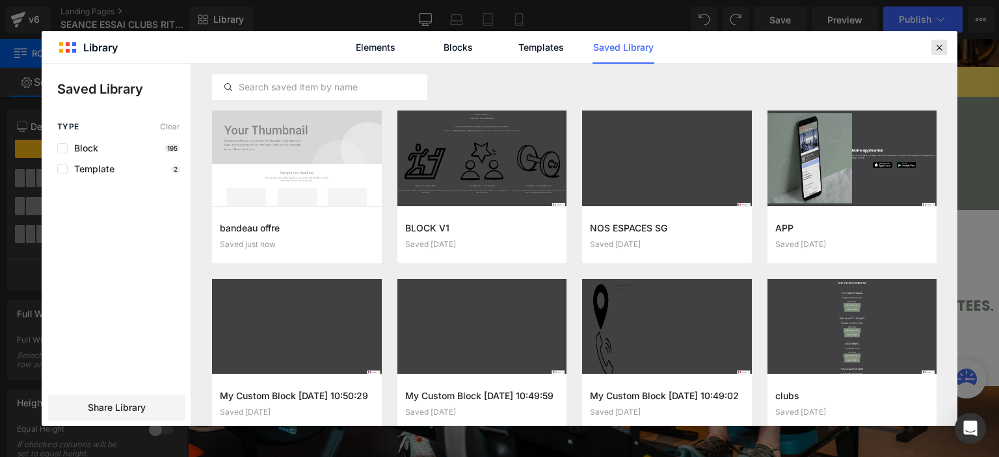
click at [945, 42] on icon at bounding box center [940, 48] width 12 height 12
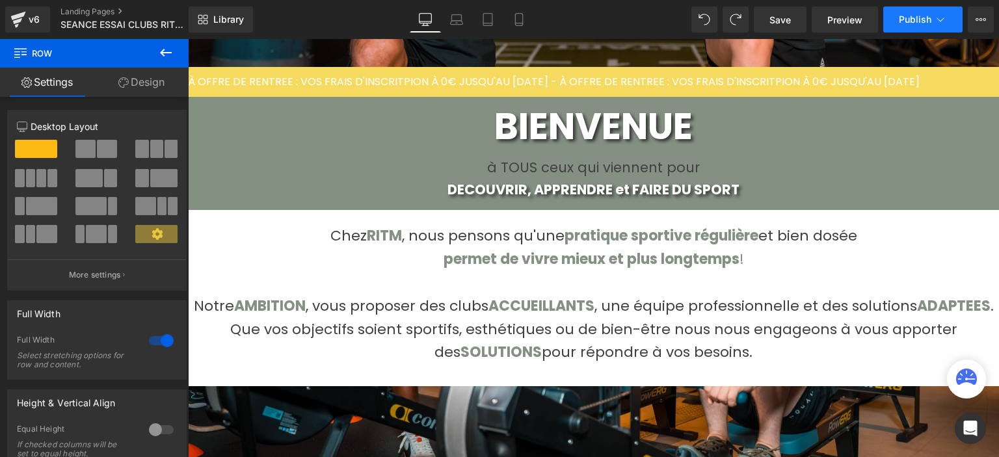
click at [934, 31] on button "Publish" at bounding box center [922, 20] width 79 height 26
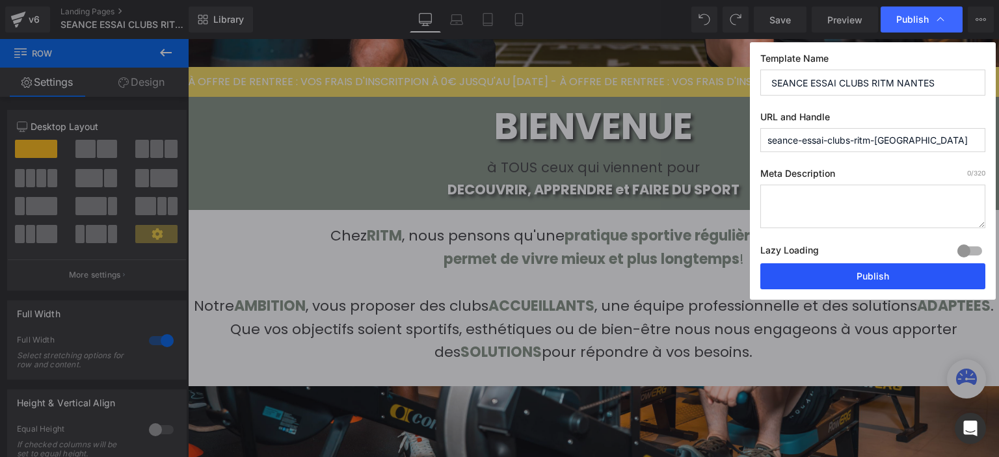
click at [842, 278] on button "Publish" at bounding box center [872, 276] width 225 height 26
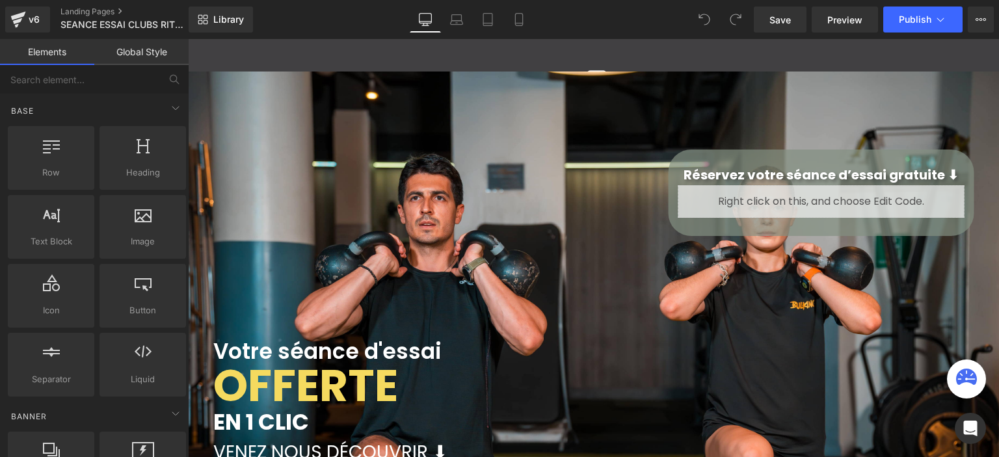
scroll to position [366, 0]
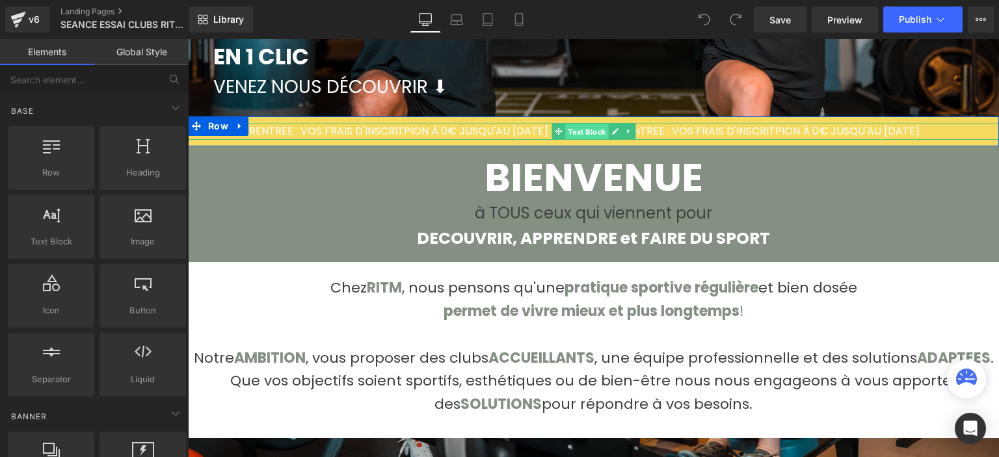
click at [573, 124] on span "Text Block" at bounding box center [586, 132] width 43 height 16
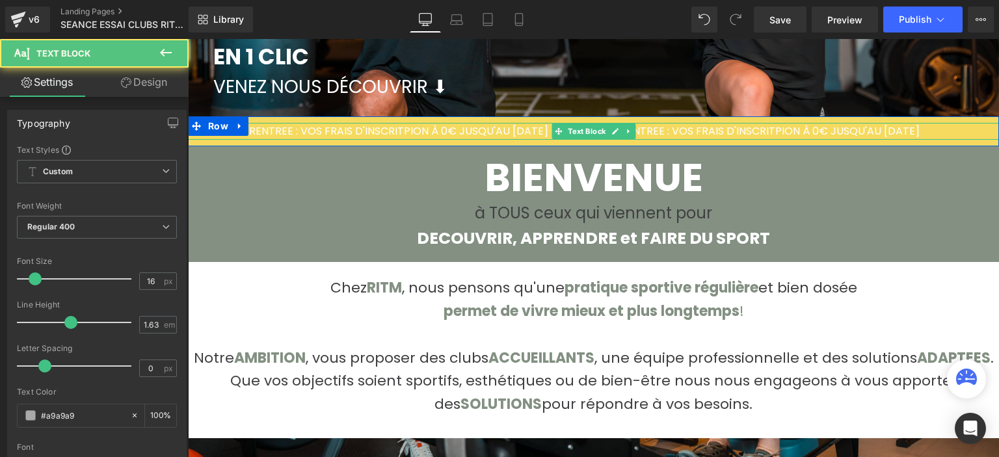
click at [679, 124] on span "À OFFRE DE RENTREE : VOS FRAIS D'INSCRITPION À 0€ JUSQU'AU [DATE] - À OFFRE DE …" at bounding box center [554, 131] width 732 height 15
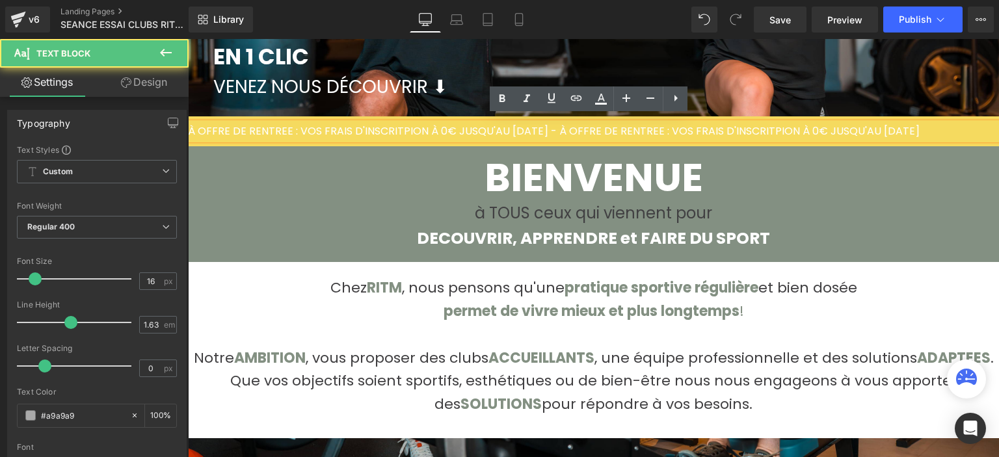
drag, startPoint x: 573, startPoint y: 129, endPoint x: 980, endPoint y: 122, distance: 407.3
click at [980, 123] on p "À OFFRE DE RENTREE : VOS FRAIS D'INSCRITPION À 0€ JUSQU'AU [DATE] - À OFFRE DE …" at bounding box center [593, 131] width 811 height 17
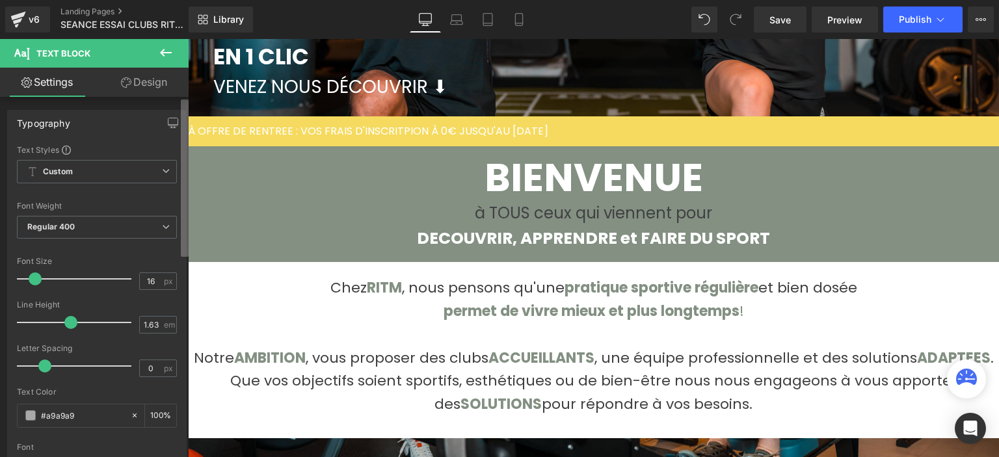
scroll to position [460, 0]
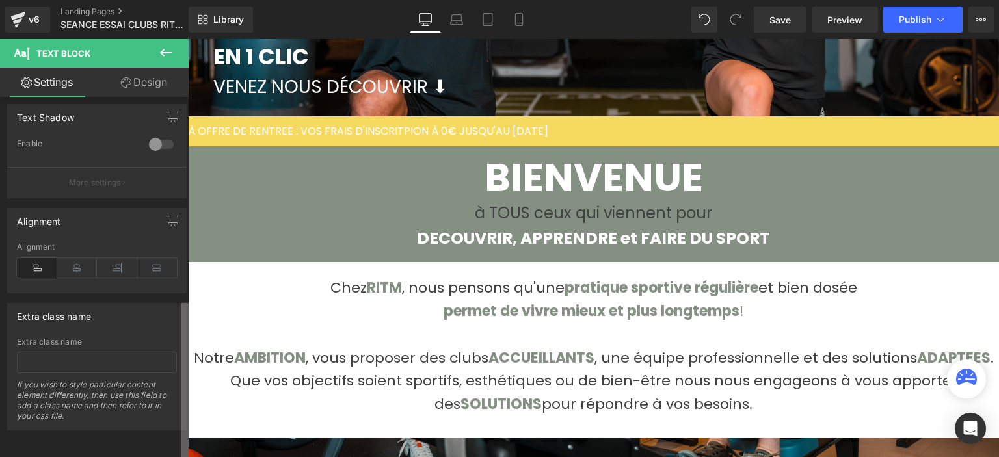
click at [187, 425] on b at bounding box center [185, 381] width 8 height 157
click at [83, 258] on icon at bounding box center [77, 268] width 40 height 20
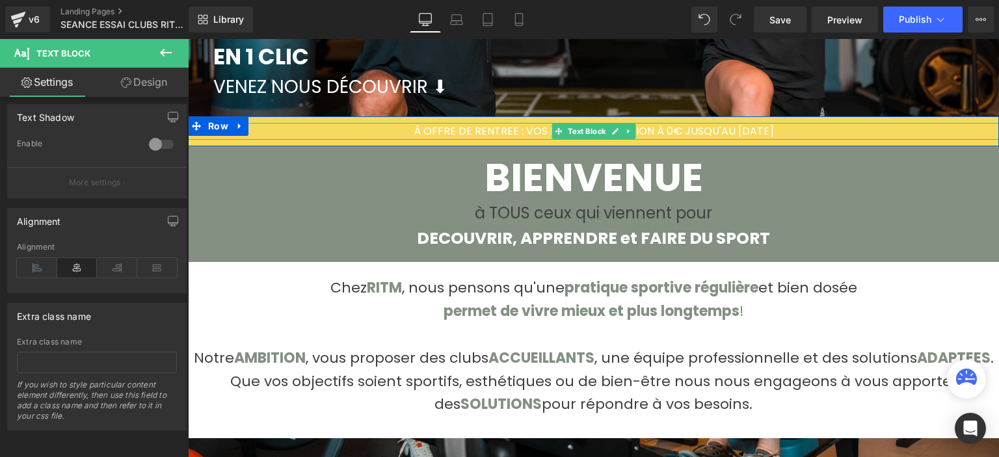
click at [438, 129] on span "À OFFRE DE RENTREE : VOS FRAIS D'INSCRITPION À 0€ JUSQU'AU 30 SEPTEMBRE" at bounding box center [594, 131] width 360 height 15
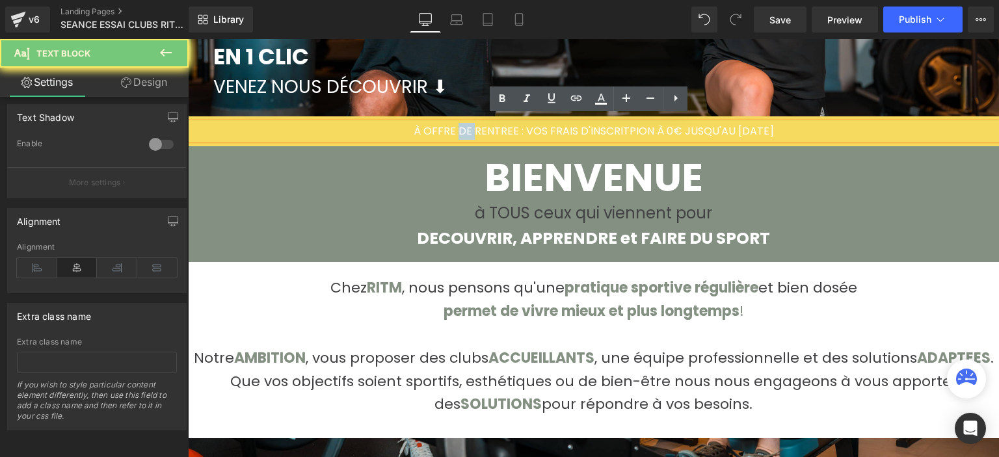
click at [438, 129] on span "À OFFRE DE RENTREE : VOS FRAIS D'INSCRITPION À 0€ JUSQU'AU 30 SEPTEMBRE" at bounding box center [594, 131] width 360 height 15
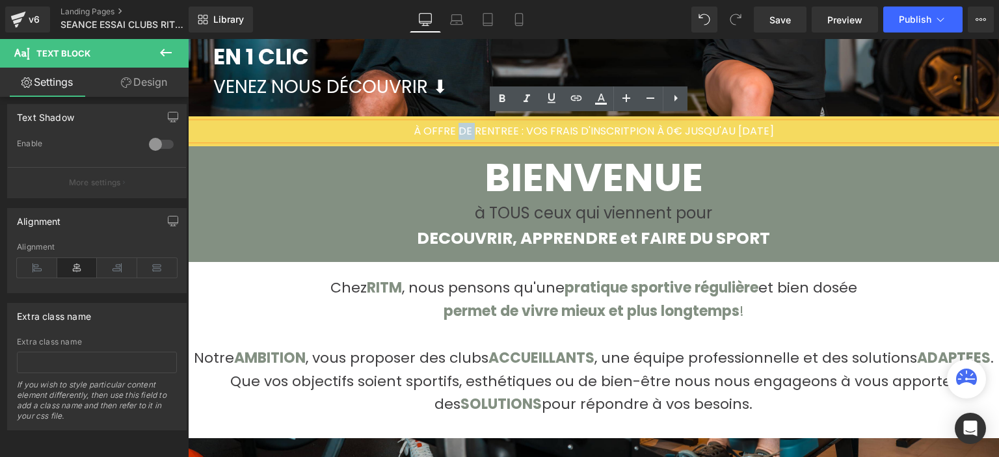
click at [414, 124] on span "À OFFRE DE RENTREE : VOS FRAIS D'INSCRITPION À 0€ JUSQU'AU 30 SEPTEMBRE" at bounding box center [594, 131] width 360 height 15
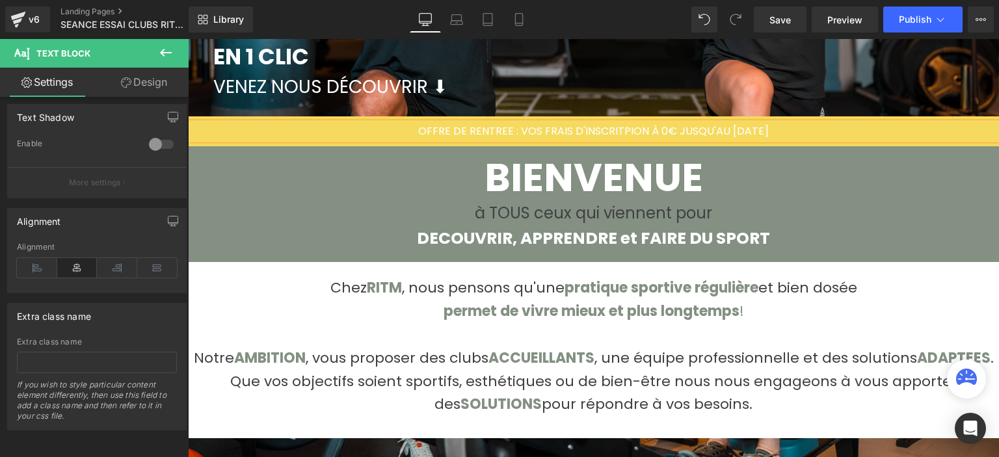
click at [418, 124] on span "OFFRE DE RENTREE : VOS FRAIS D'INSCRITPION À 0€ JUSQU'AU [DATE]" at bounding box center [593, 131] width 351 height 15
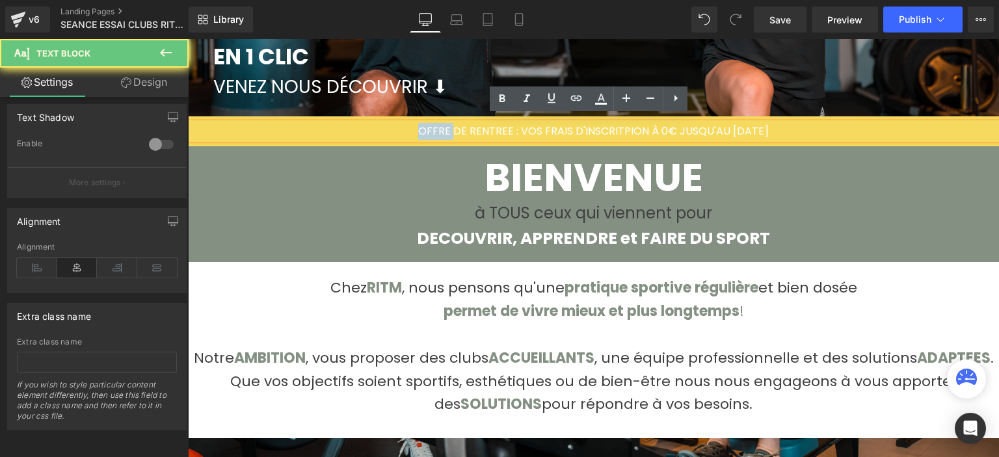
click at [418, 124] on span "OFFRE DE RENTREE : VOS FRAIS D'INSCRITPION À 0€ JUSQU'AU [DATE]" at bounding box center [593, 131] width 351 height 15
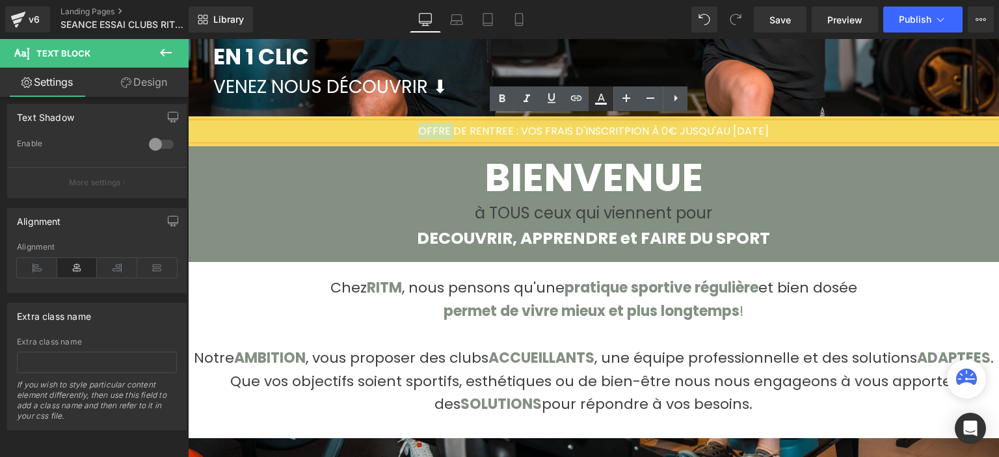
click at [599, 103] on icon at bounding box center [601, 104] width 12 height 2
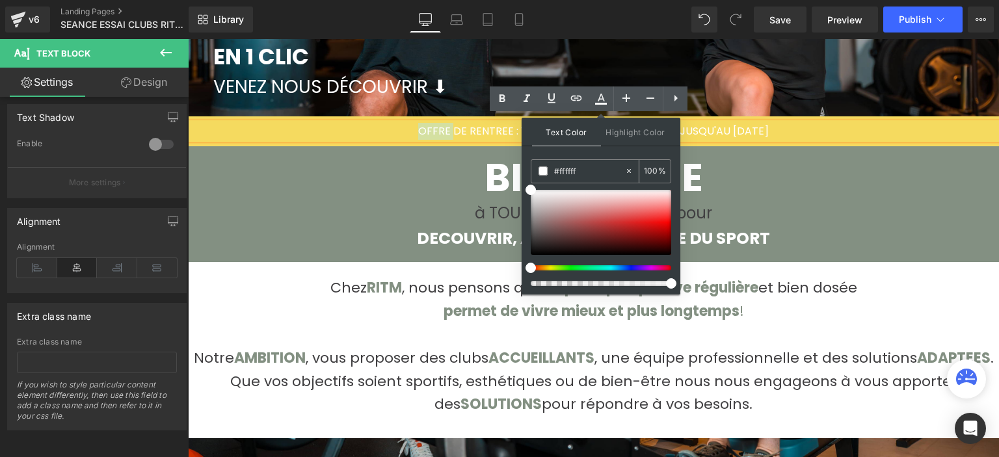
click at [570, 167] on input "#ffffff" at bounding box center [589, 171] width 70 height 14
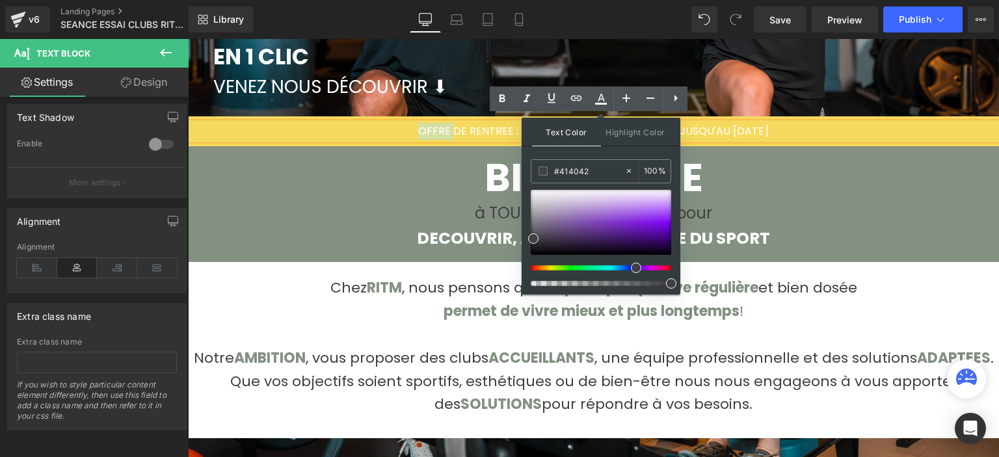
type input "#414042"
click at [534, 235] on span at bounding box center [533, 239] width 10 height 10
click at [536, 236] on span at bounding box center [536, 240] width 10 height 10
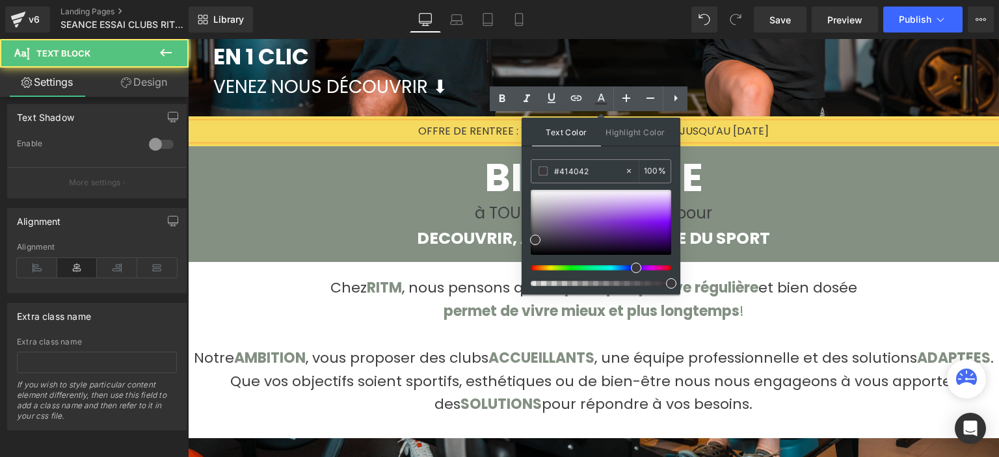
click at [754, 124] on span "OFFRE DE RENTREE : VOS FRAIS D'INSCRITPION À 0€ JUSQU'AU [DATE]" at bounding box center [593, 131] width 351 height 15
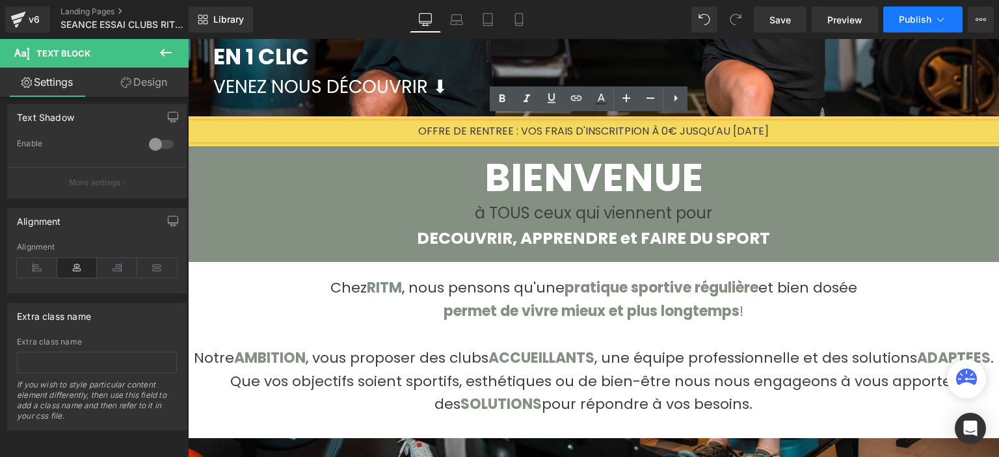
click at [906, 24] on span "Publish" at bounding box center [915, 19] width 33 height 10
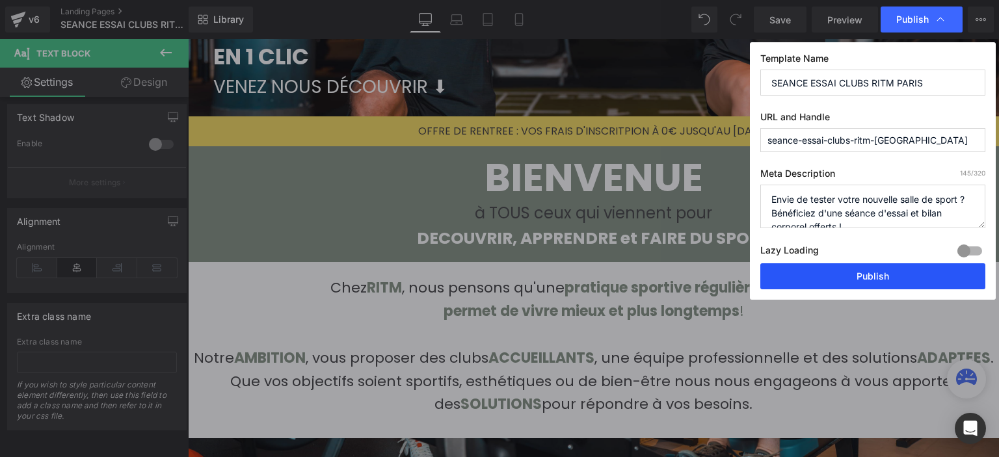
click at [806, 281] on button "Publish" at bounding box center [872, 276] width 225 height 26
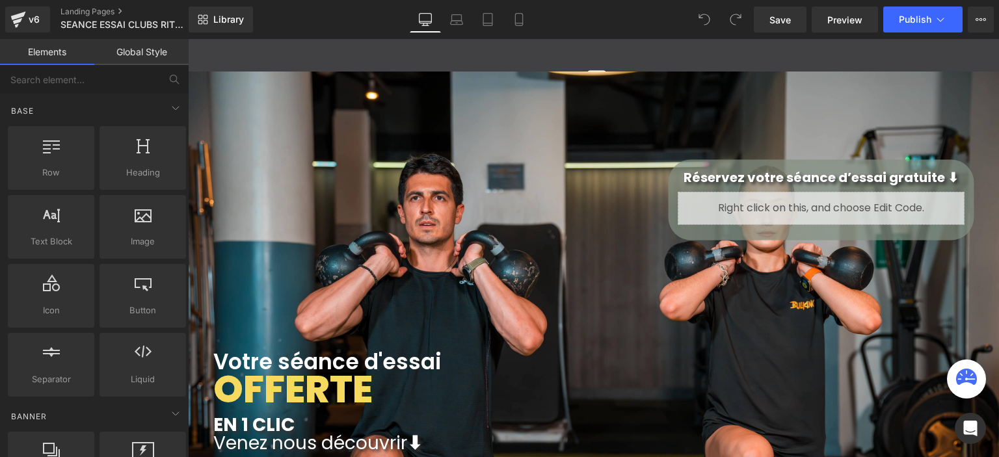
scroll to position [366, 0]
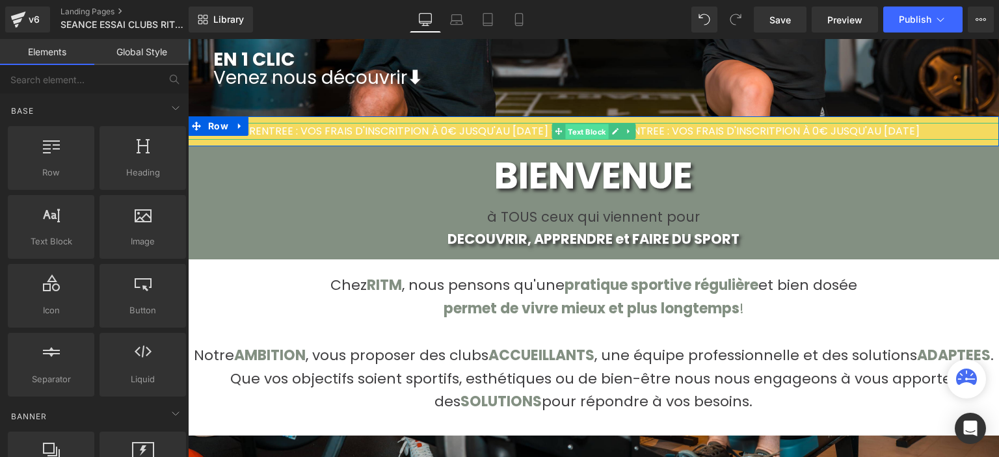
click at [580, 124] on span "Text Block" at bounding box center [586, 132] width 43 height 16
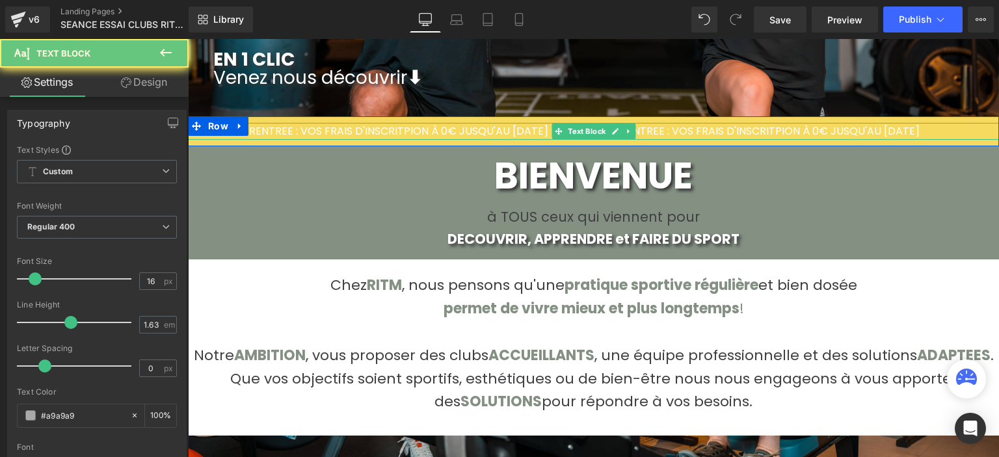
click at [662, 124] on span "À OFFRE DE RENTREE : VOS FRAIS D'INSCRITPION À 0€ JUSQU'AU [DATE] - À OFFRE DE …" at bounding box center [554, 131] width 732 height 15
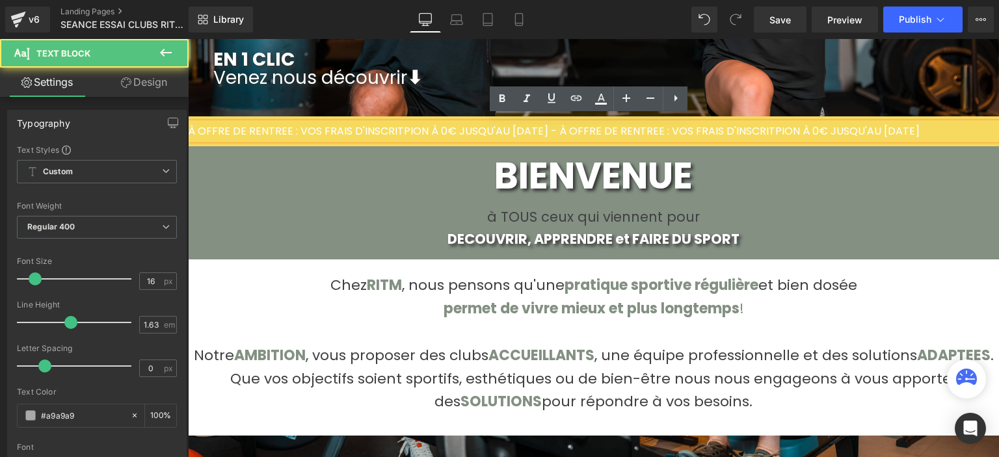
drag, startPoint x: 571, startPoint y: 126, endPoint x: 997, endPoint y: 132, distance: 426.2
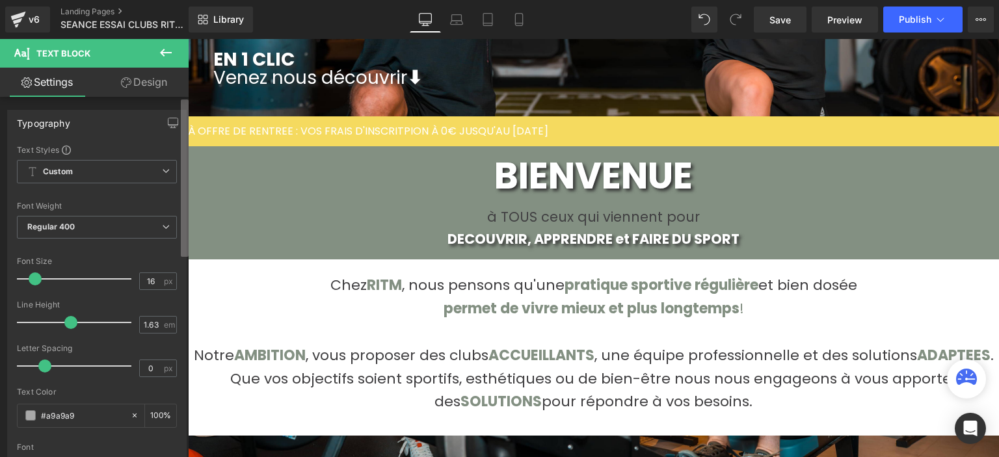
scroll to position [460, 0]
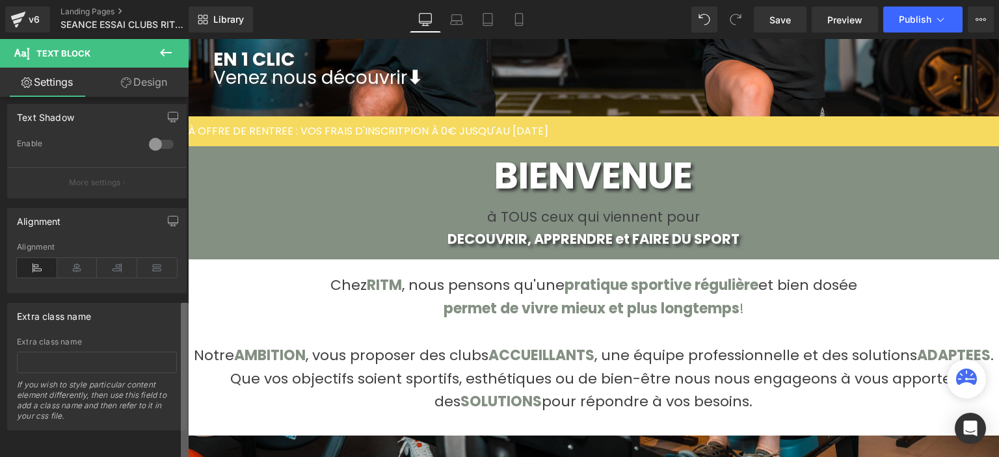
click at [182, 406] on b at bounding box center [185, 381] width 8 height 157
click at [79, 265] on icon at bounding box center [77, 268] width 40 height 20
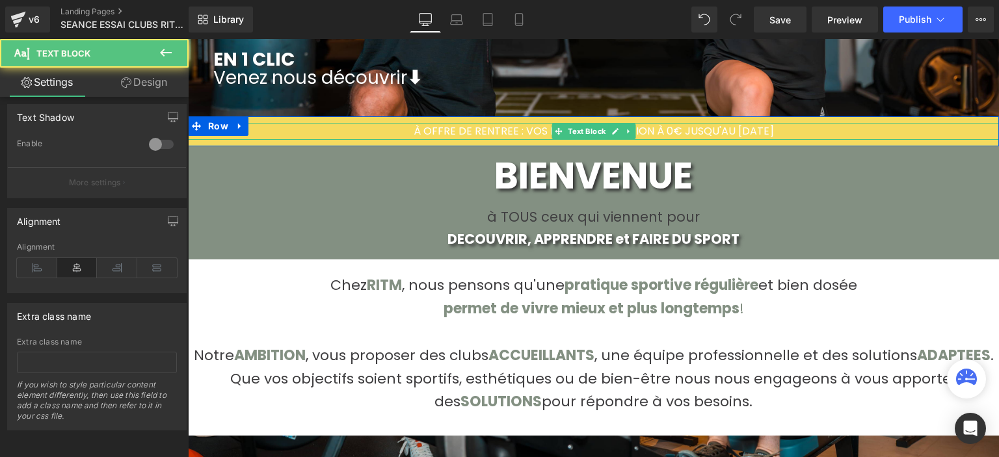
click at [414, 124] on span "À OFFRE DE RENTREE : VOS FRAIS D'INSCRITPION À 0€ JUSQU'AU 30 SEPTEMBRE" at bounding box center [594, 131] width 360 height 15
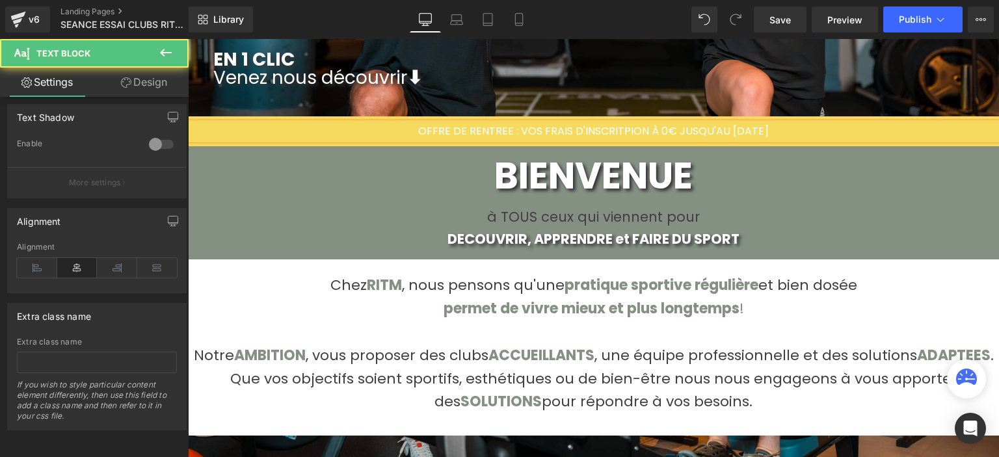
click at [418, 124] on span "OFFRE DE RENTREE : VOS FRAIS D'INSCRITPION À 0€ JUSQU'AU [DATE]" at bounding box center [593, 131] width 351 height 15
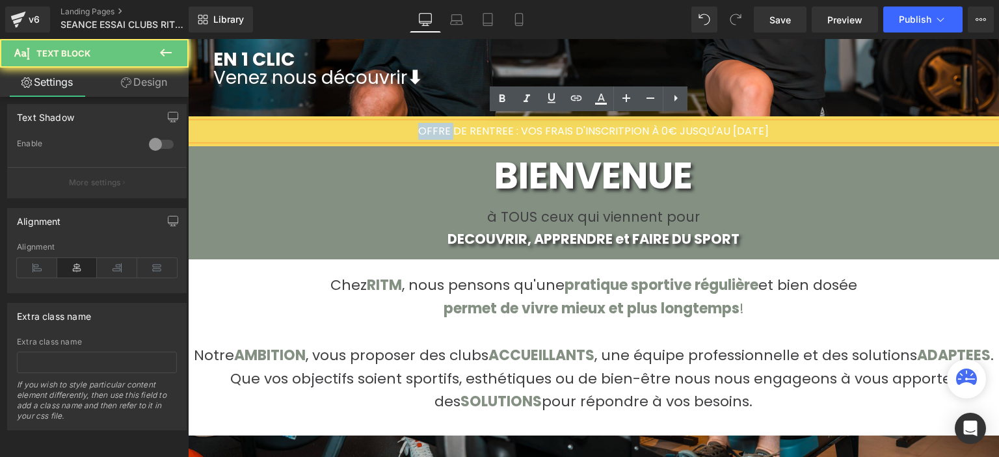
click at [418, 124] on span "OFFRE DE RENTREE : VOS FRAIS D'INSCRITPION À 0€ JUSQU'AU [DATE]" at bounding box center [593, 131] width 351 height 15
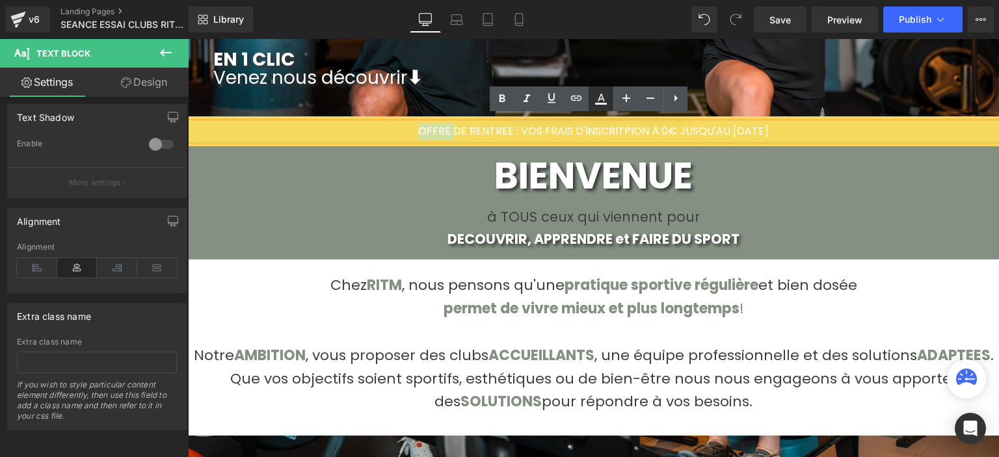
click at [604, 101] on icon at bounding box center [601, 99] width 16 height 16
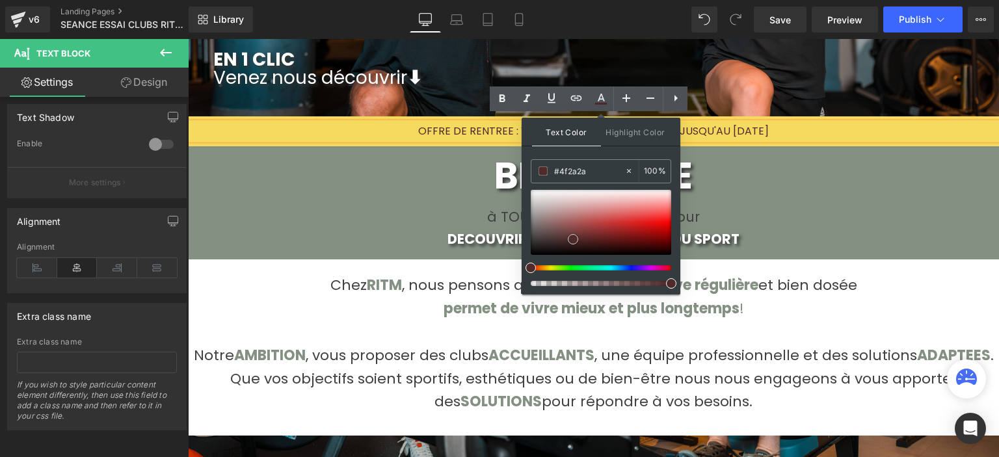
click at [573, 239] on div at bounding box center [601, 222] width 141 height 65
click at [574, 170] on input "#4f2a2a" at bounding box center [589, 171] width 70 height 14
type input "#4"
type input "0"
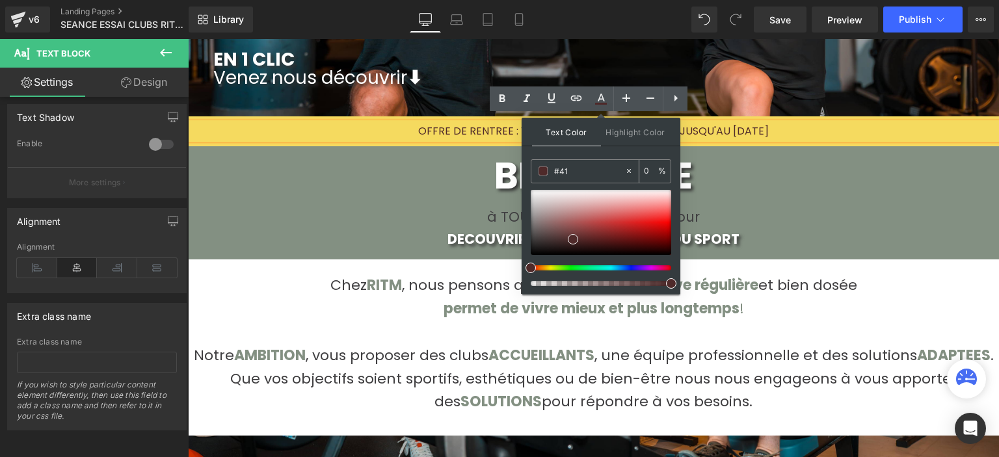
type input "#414"
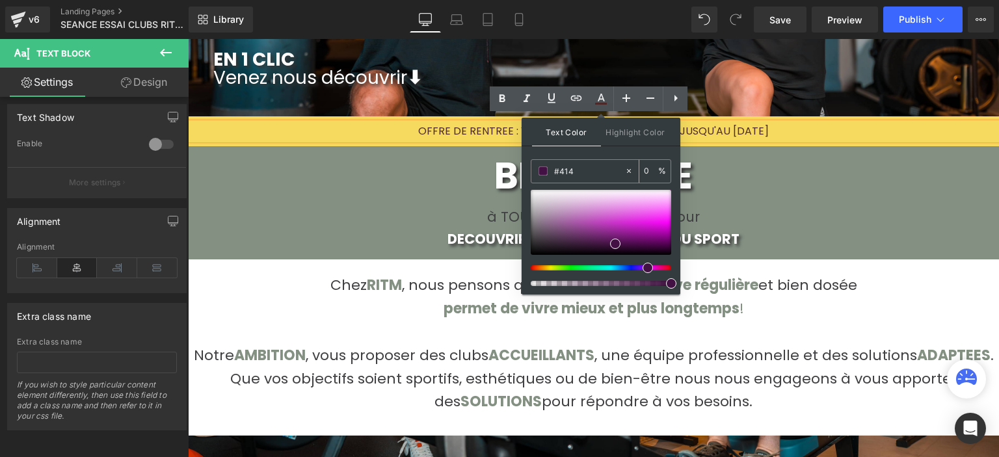
type input "100"
type input "#4140"
type input "0"
type input "#414042"
type input "100"
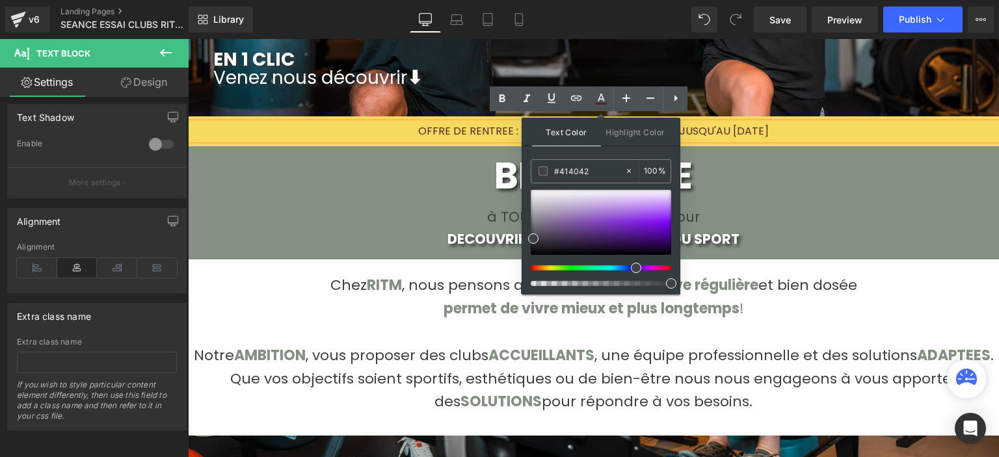
type input "#414042"
click at [531, 241] on span at bounding box center [533, 239] width 10 height 10
click at [534, 239] on span at bounding box center [533, 239] width 10 height 10
click at [920, 20] on span "Publish" at bounding box center [915, 19] width 33 height 10
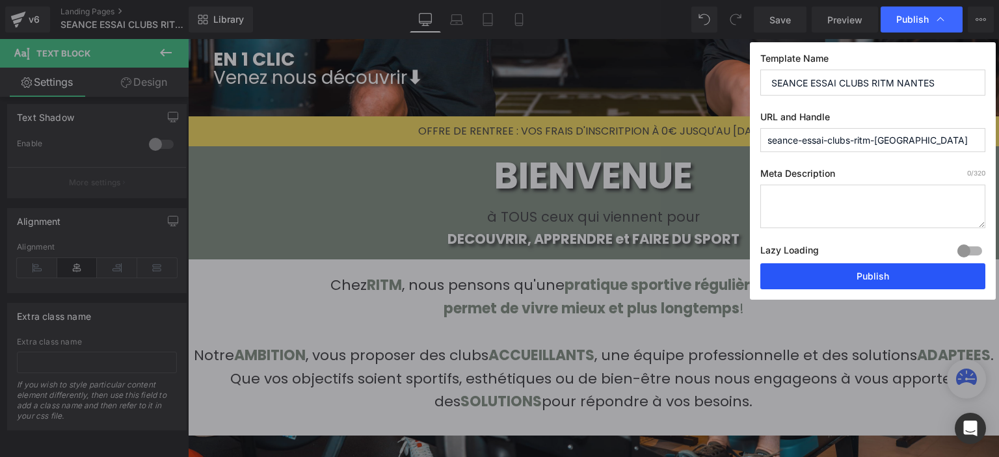
click at [863, 267] on button "Publish" at bounding box center [872, 276] width 225 height 26
